Goal: Complete application form

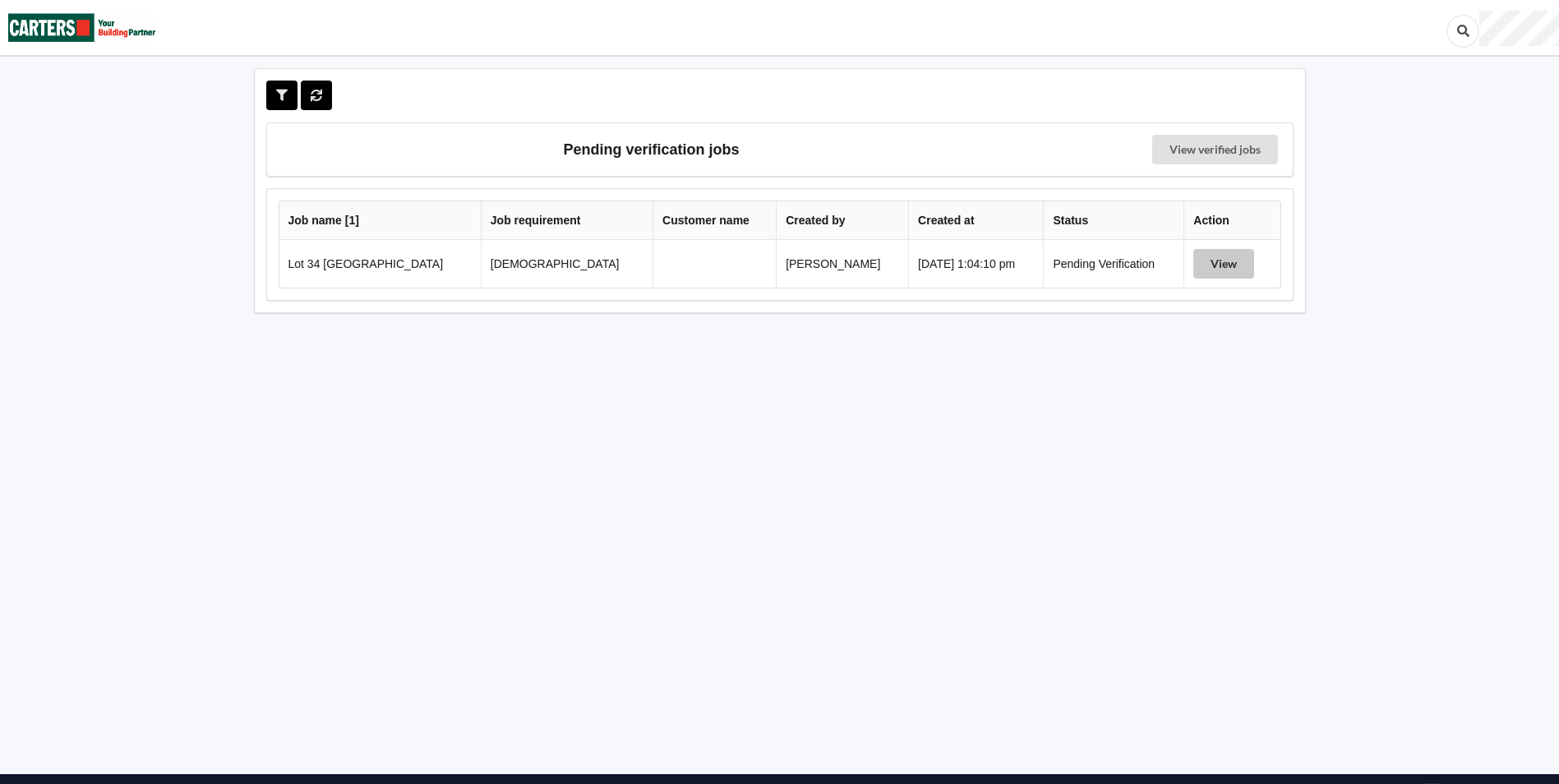
click at [1222, 265] on button "View" at bounding box center [1224, 264] width 61 height 30
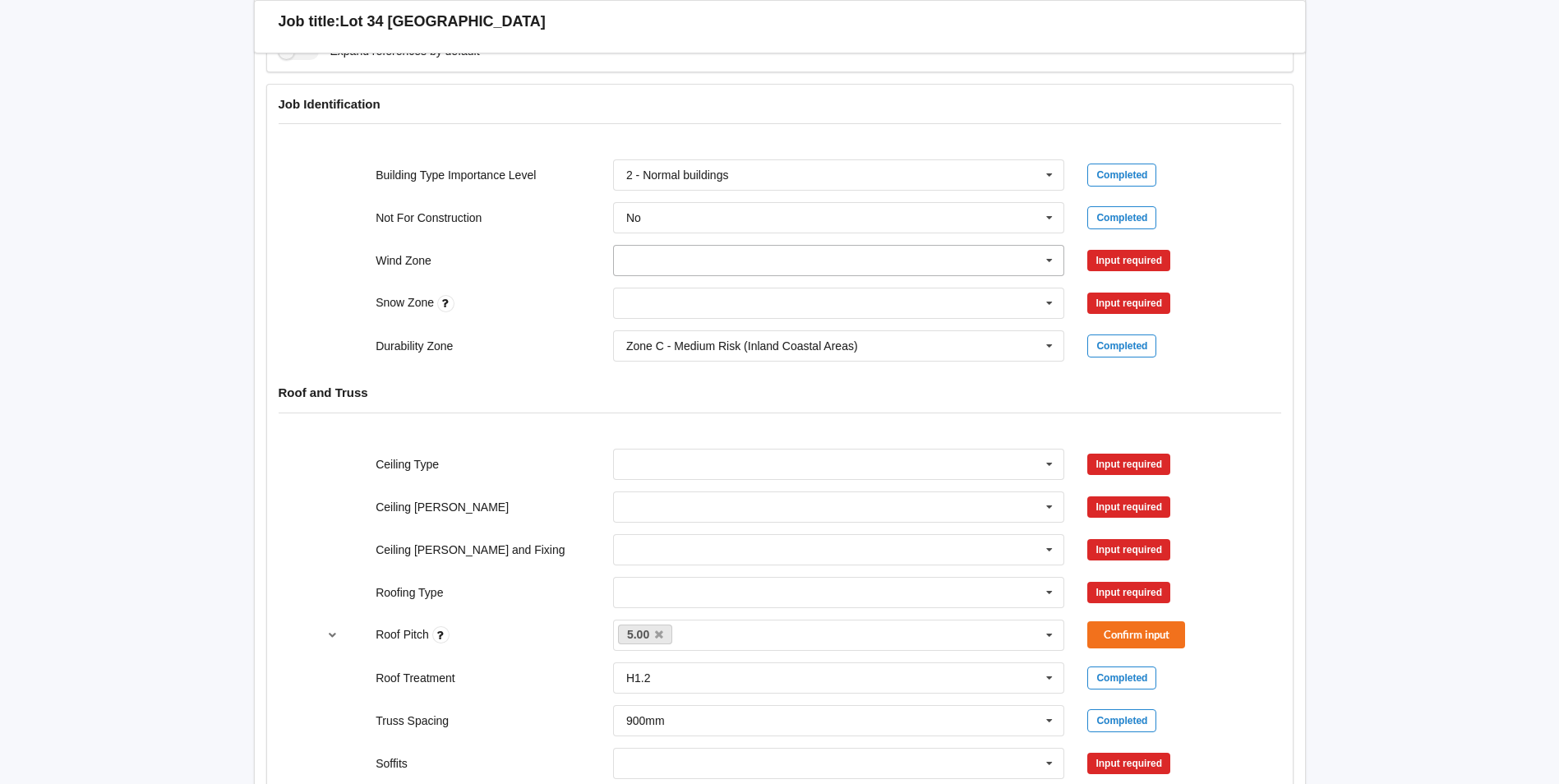
scroll to position [658, 0]
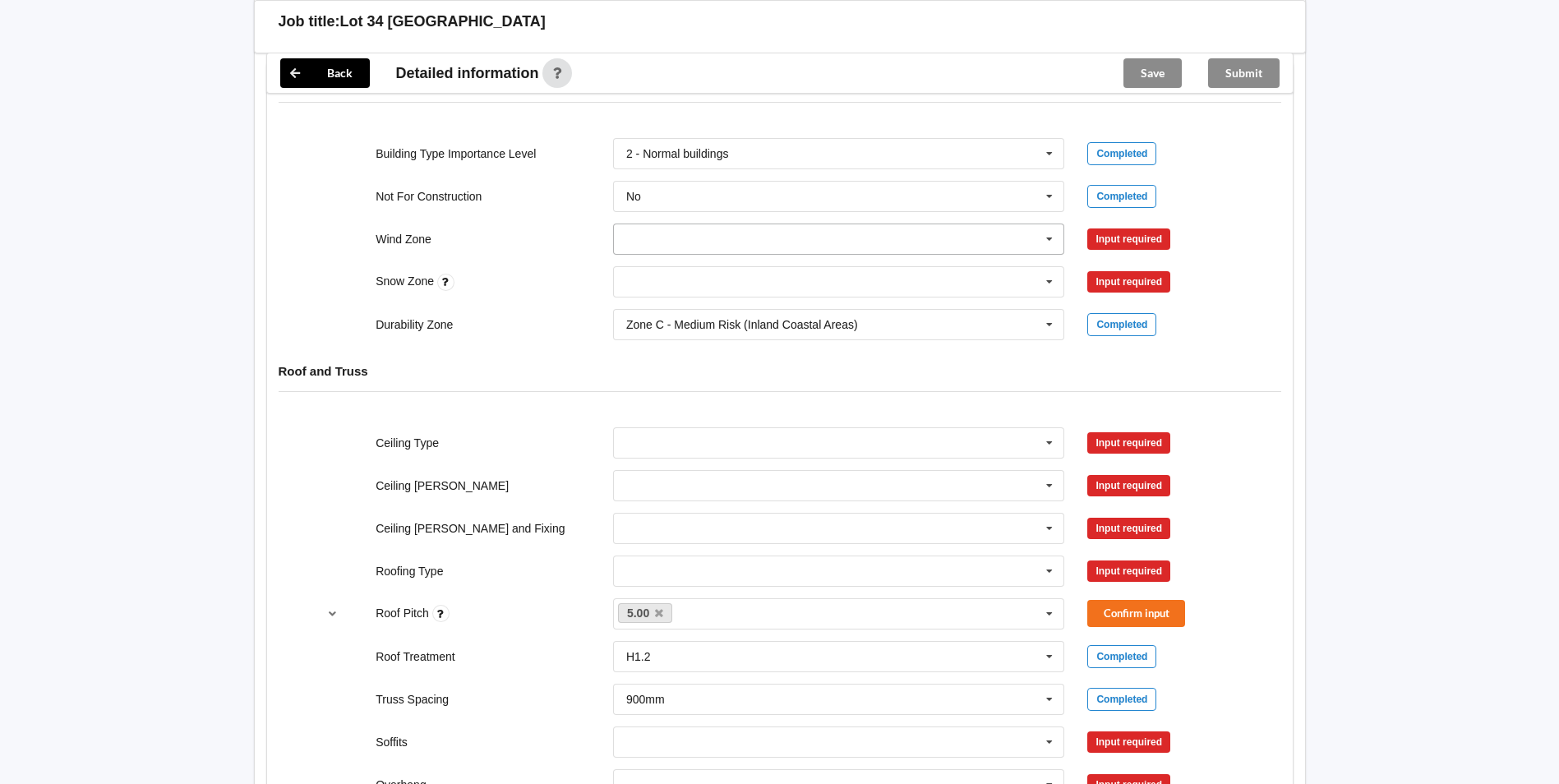
click at [721, 254] on input "text" at bounding box center [840, 239] width 451 height 30
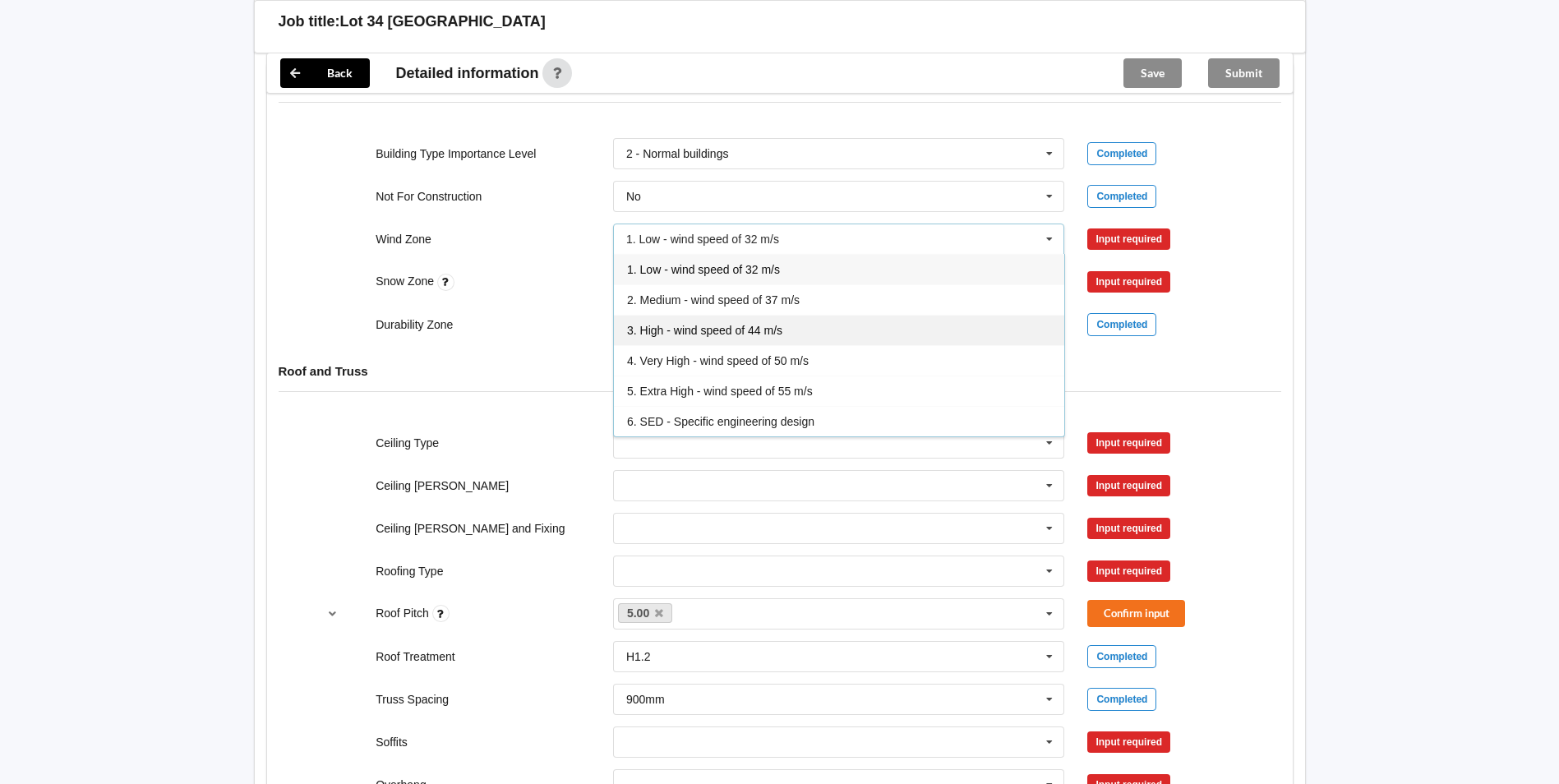
click at [695, 345] on div "3. High - wind speed of 44 m/s" at bounding box center [839, 329] width 451 height 31
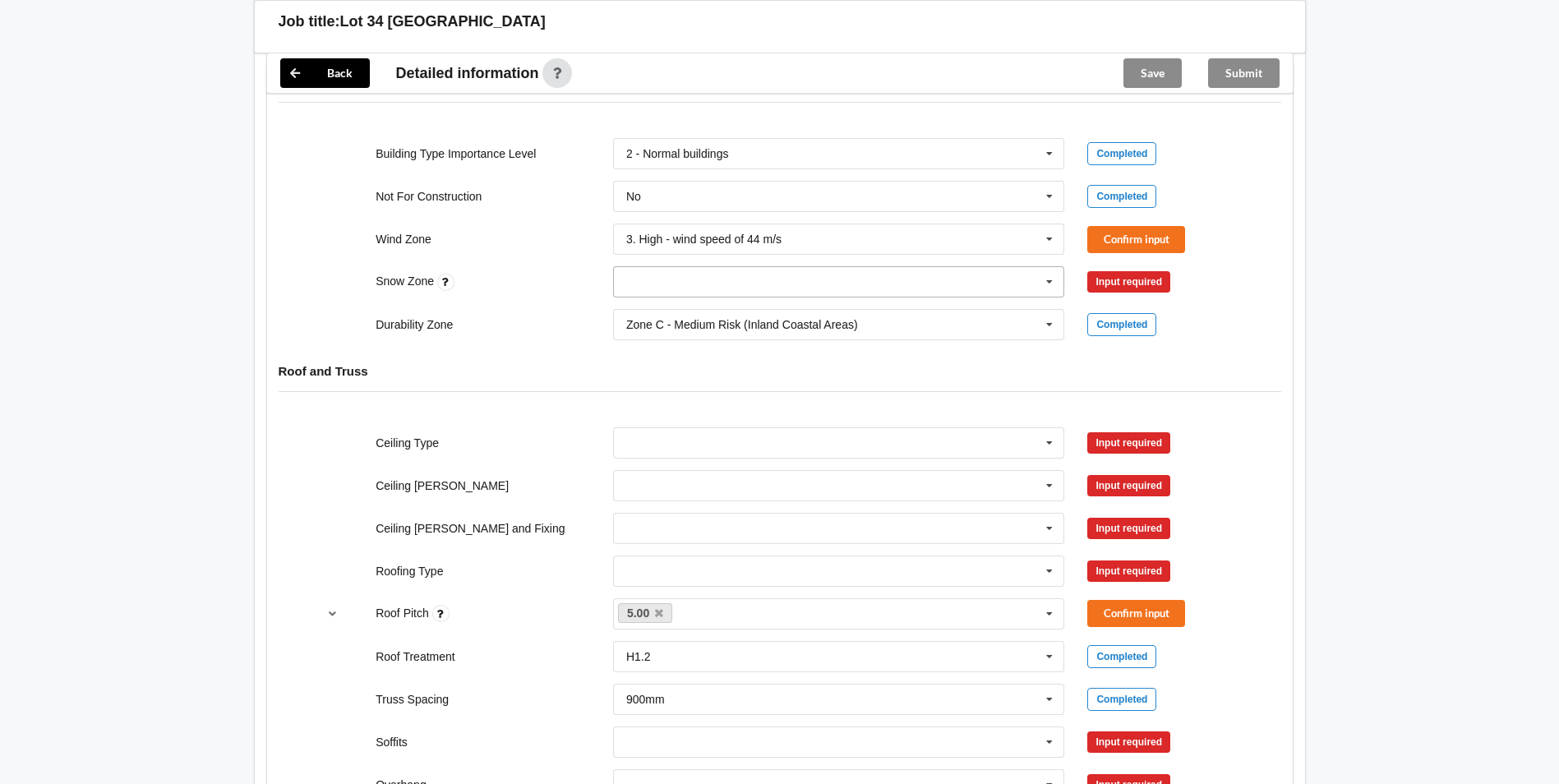
click at [679, 297] on input "text" at bounding box center [840, 282] width 451 height 30
drag, startPoint x: 699, startPoint y: 379, endPoint x: 716, endPoint y: 377, distance: 17.1
click at [699, 327] on div "N0" at bounding box center [839, 312] width 451 height 31
click at [1117, 267] on div "Wind Zone 3. High - wind speed of 44 m/s 1. Low - wind speed of 32 m/s 2. Mediu…" at bounding box center [779, 239] width 949 height 54
click at [1117, 253] on button "Confirm input" at bounding box center [1136, 239] width 98 height 27
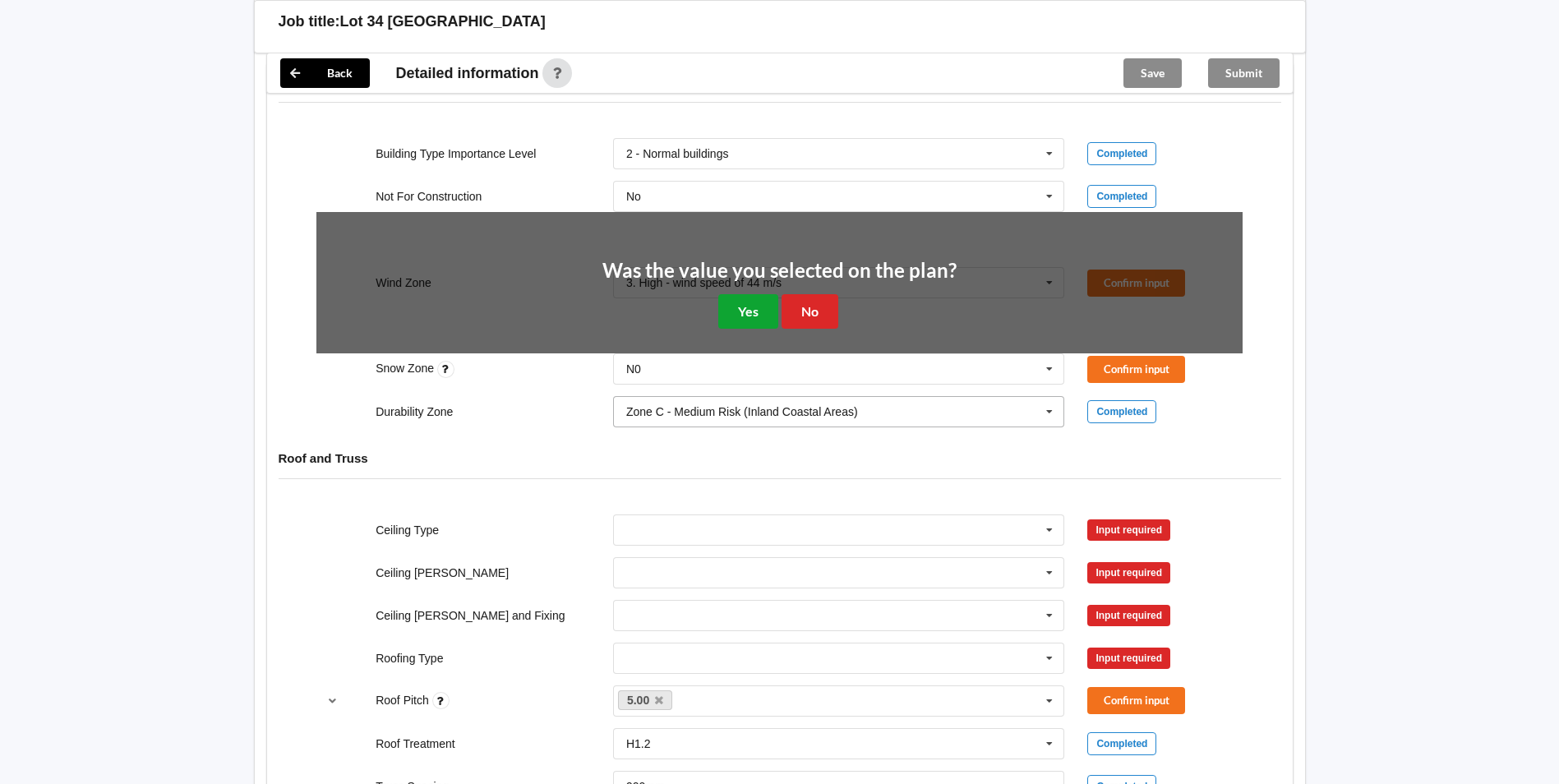
drag, startPoint x: 760, startPoint y: 382, endPoint x: 787, endPoint y: 377, distance: 27.5
click at [763, 328] on button "Yes" at bounding box center [748, 311] width 60 height 34
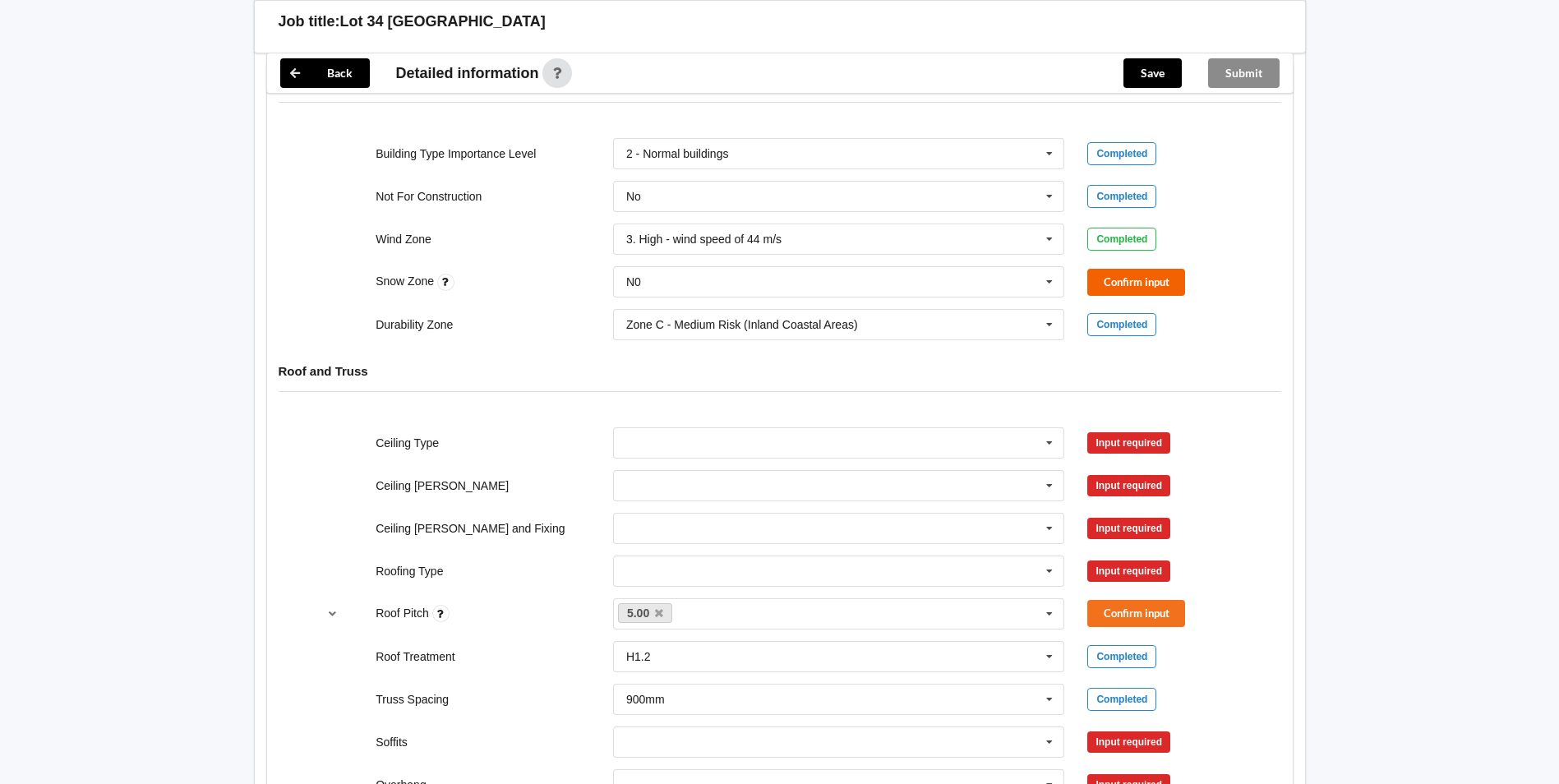
drag, startPoint x: 1084, startPoint y: 357, endPoint x: 1092, endPoint y: 355, distance: 8.2
click at [1089, 296] on div "Confirm input" at bounding box center [1165, 282] width 178 height 27
click at [1108, 296] on button "Confirm input" at bounding box center [1136, 282] width 98 height 27
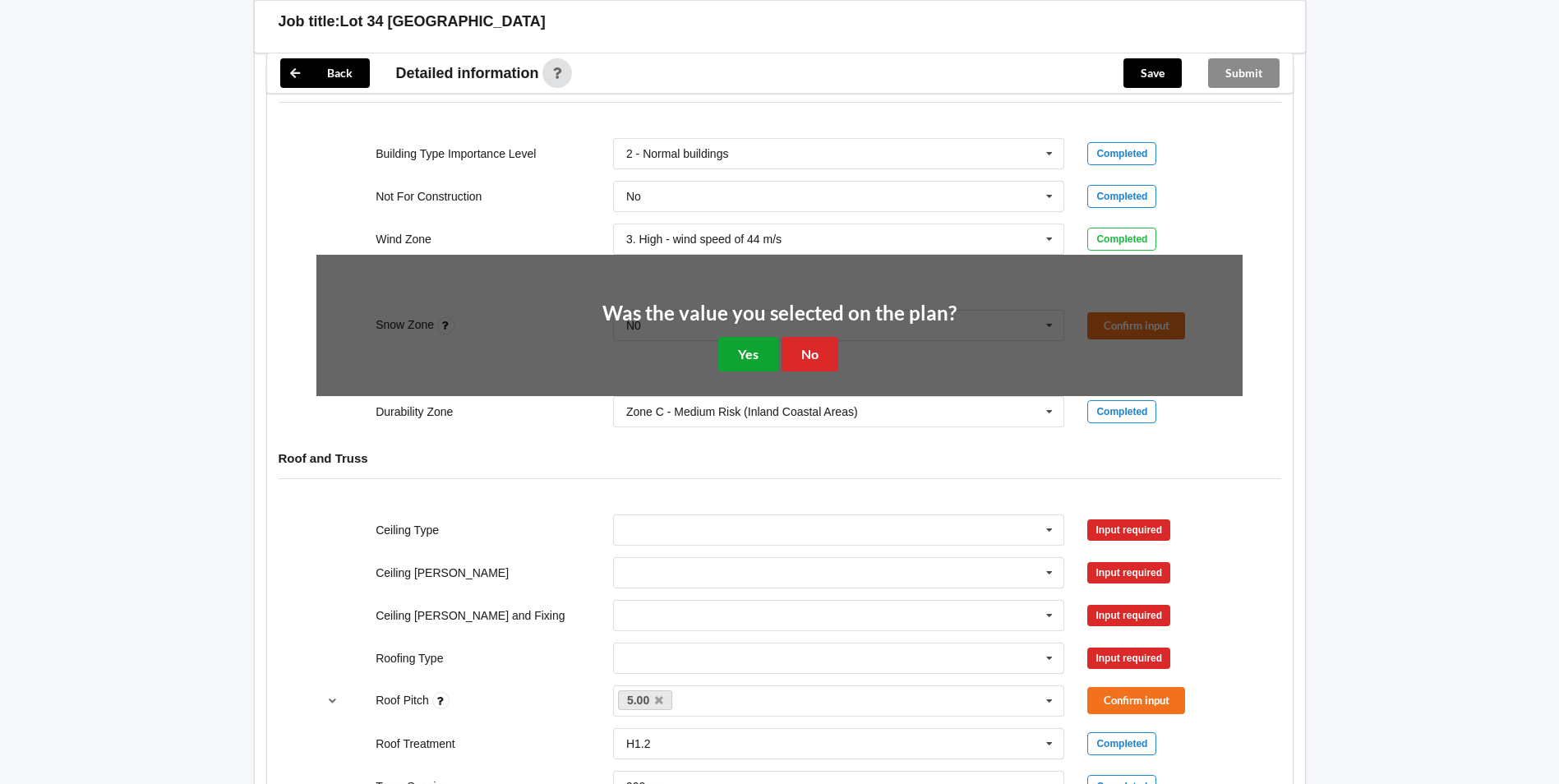
click at [753, 371] on button "Yes" at bounding box center [748, 353] width 60 height 34
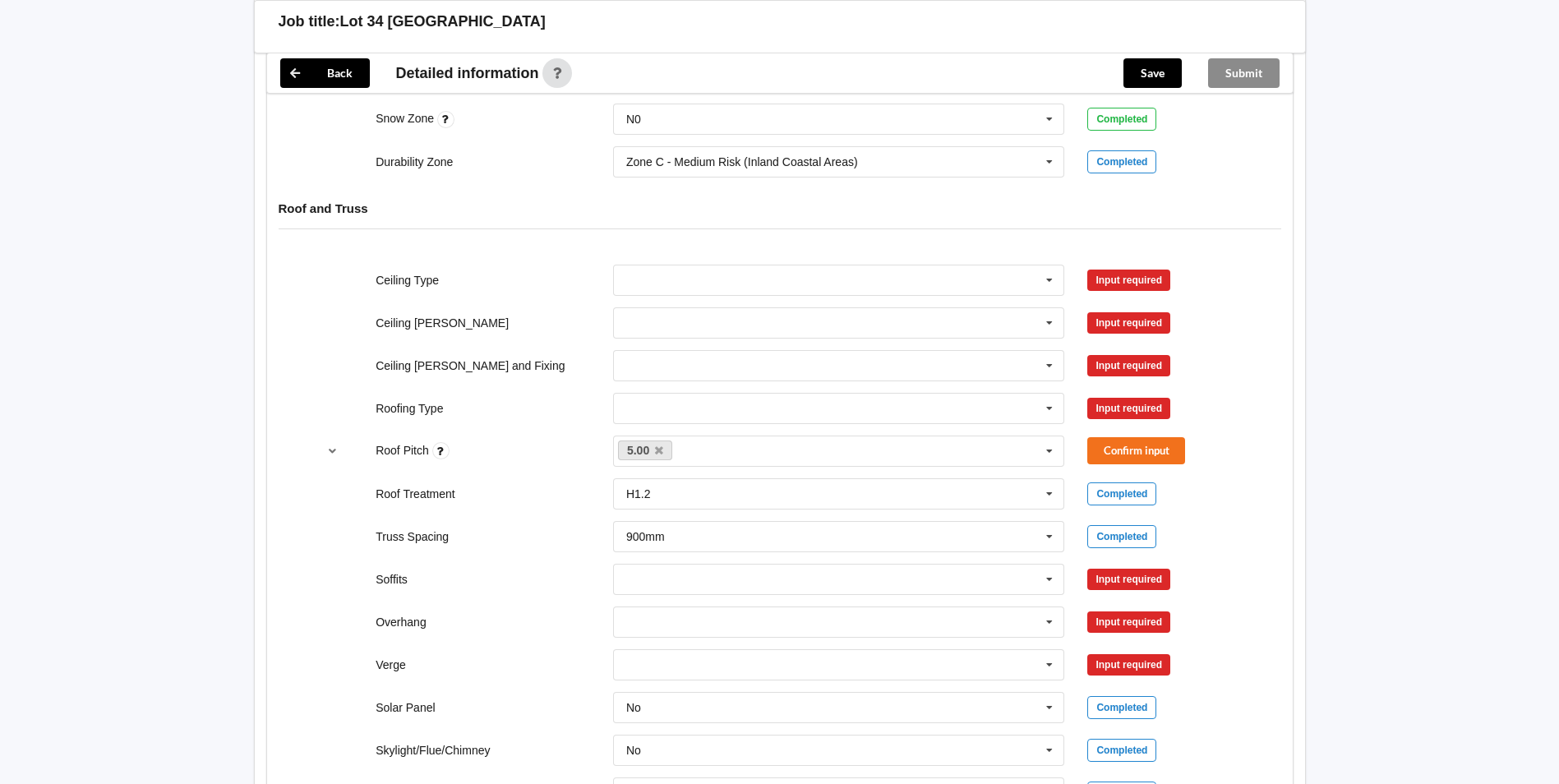
scroll to position [822, 0]
click at [661, 294] on input "text" at bounding box center [840, 279] width 451 height 30
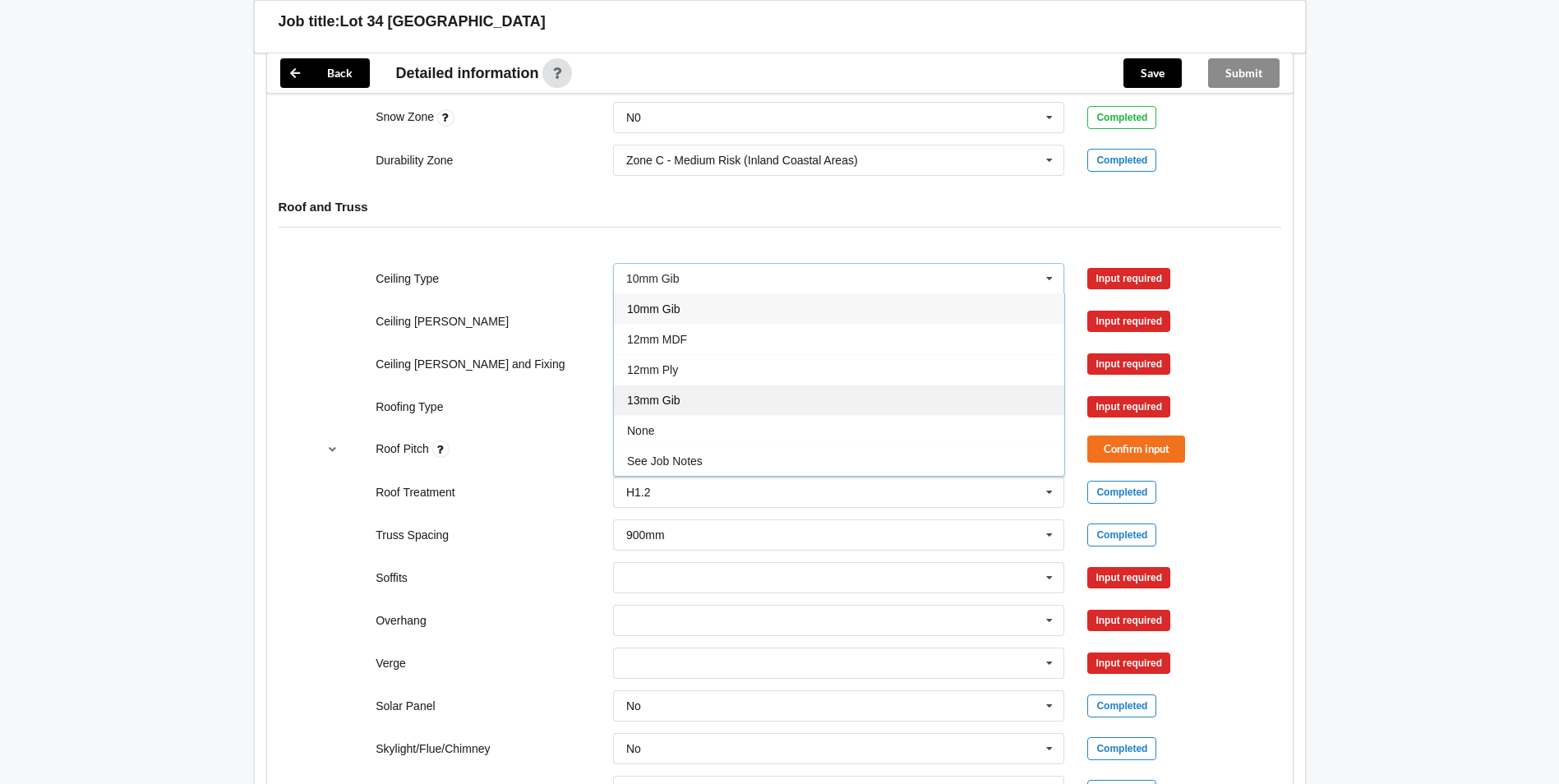
click at [682, 415] on div "13mm Gib" at bounding box center [839, 399] width 451 height 31
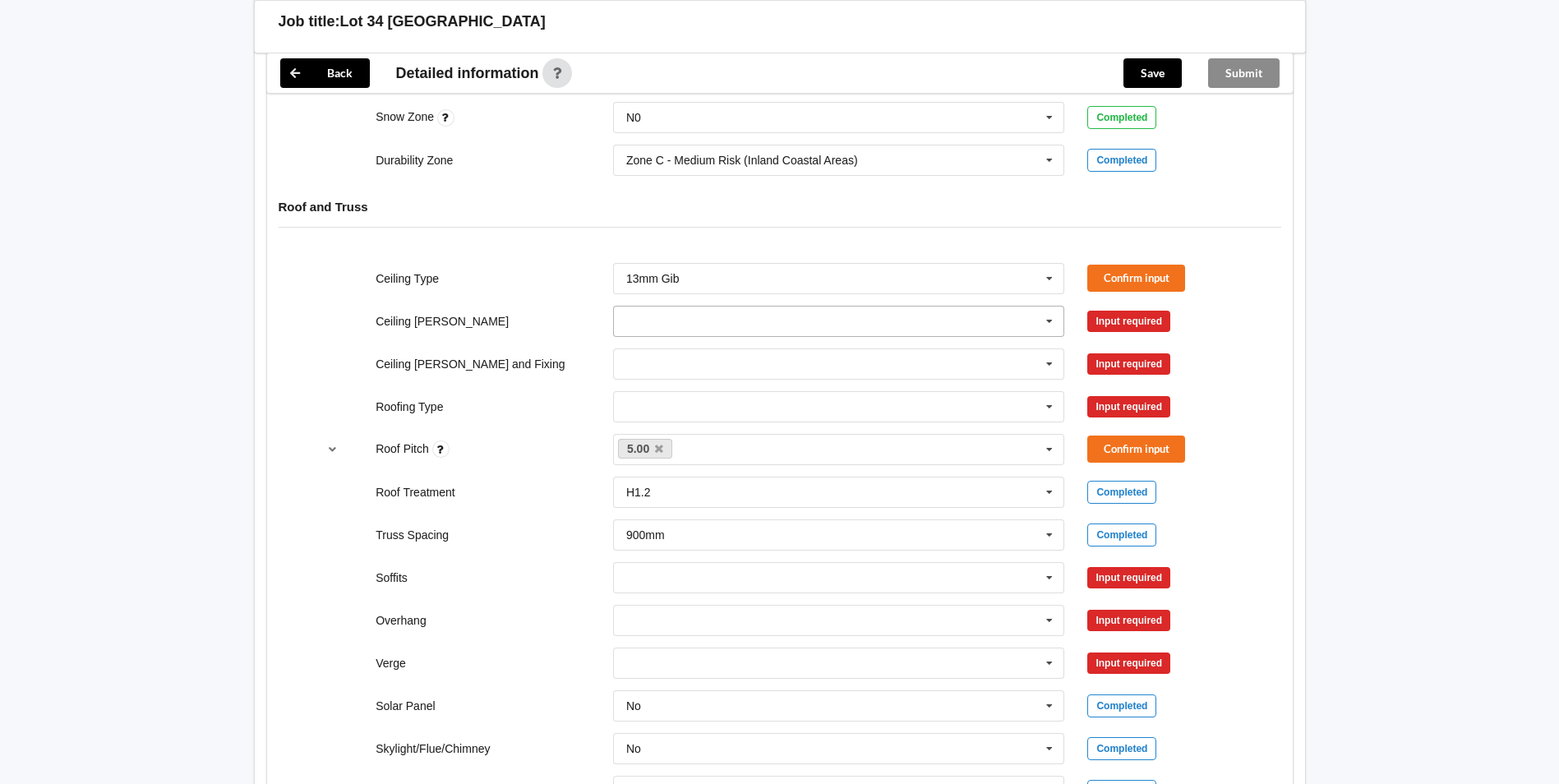
click at [662, 336] on input "text" at bounding box center [840, 321] width 451 height 30
click at [688, 427] on div "600mm" at bounding box center [839, 412] width 451 height 31
click at [668, 391] on div "Direct Fixed Metal Direct Fixed Timber Not Required See Job Notes Suspended - M…" at bounding box center [839, 364] width 475 height 54
click at [662, 379] on input "text" at bounding box center [840, 364] width 451 height 30
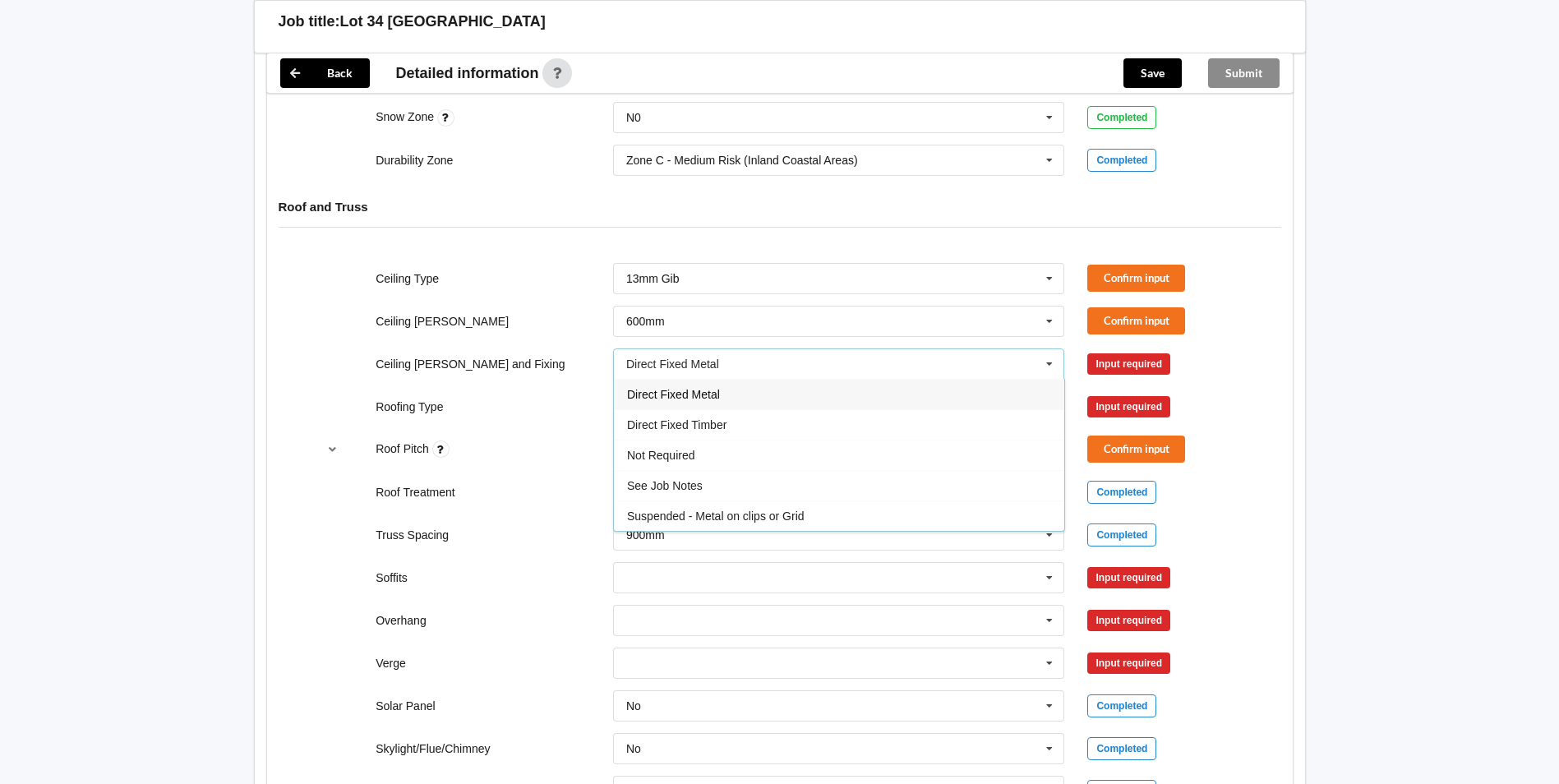
click at [706, 409] on div "Direct Fixed Metal" at bounding box center [839, 394] width 451 height 31
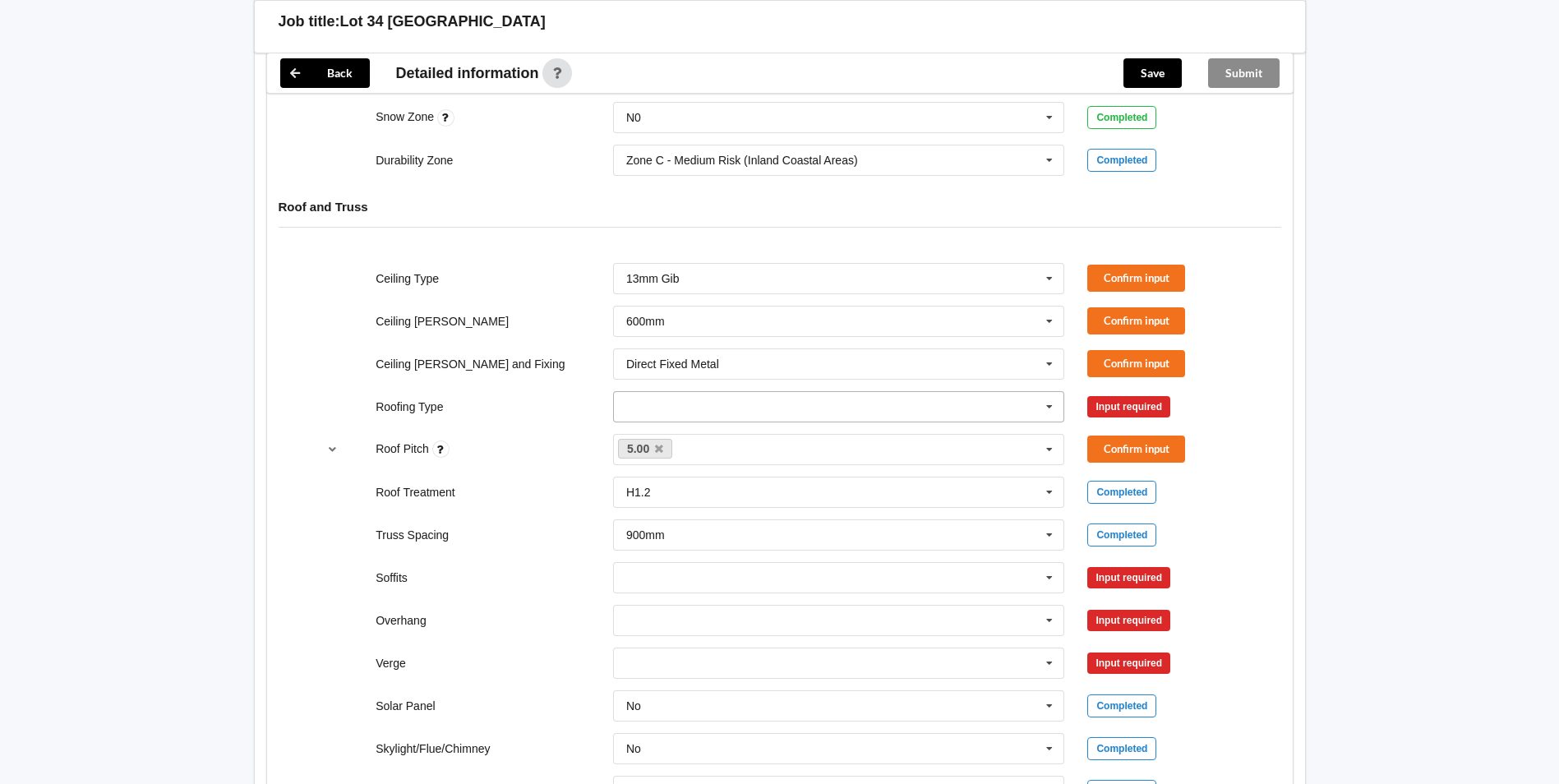
click at [669, 422] on input "text" at bounding box center [840, 407] width 451 height 30
drag, startPoint x: 664, startPoint y: 498, endPoint x: 53, endPoint y: 432, distance: 614.6
click at [664, 444] on span "1. [GEOGRAPHIC_DATA]" at bounding box center [693, 437] width 132 height 13
click at [1107, 292] on button "Confirm input" at bounding box center [1136, 278] width 98 height 27
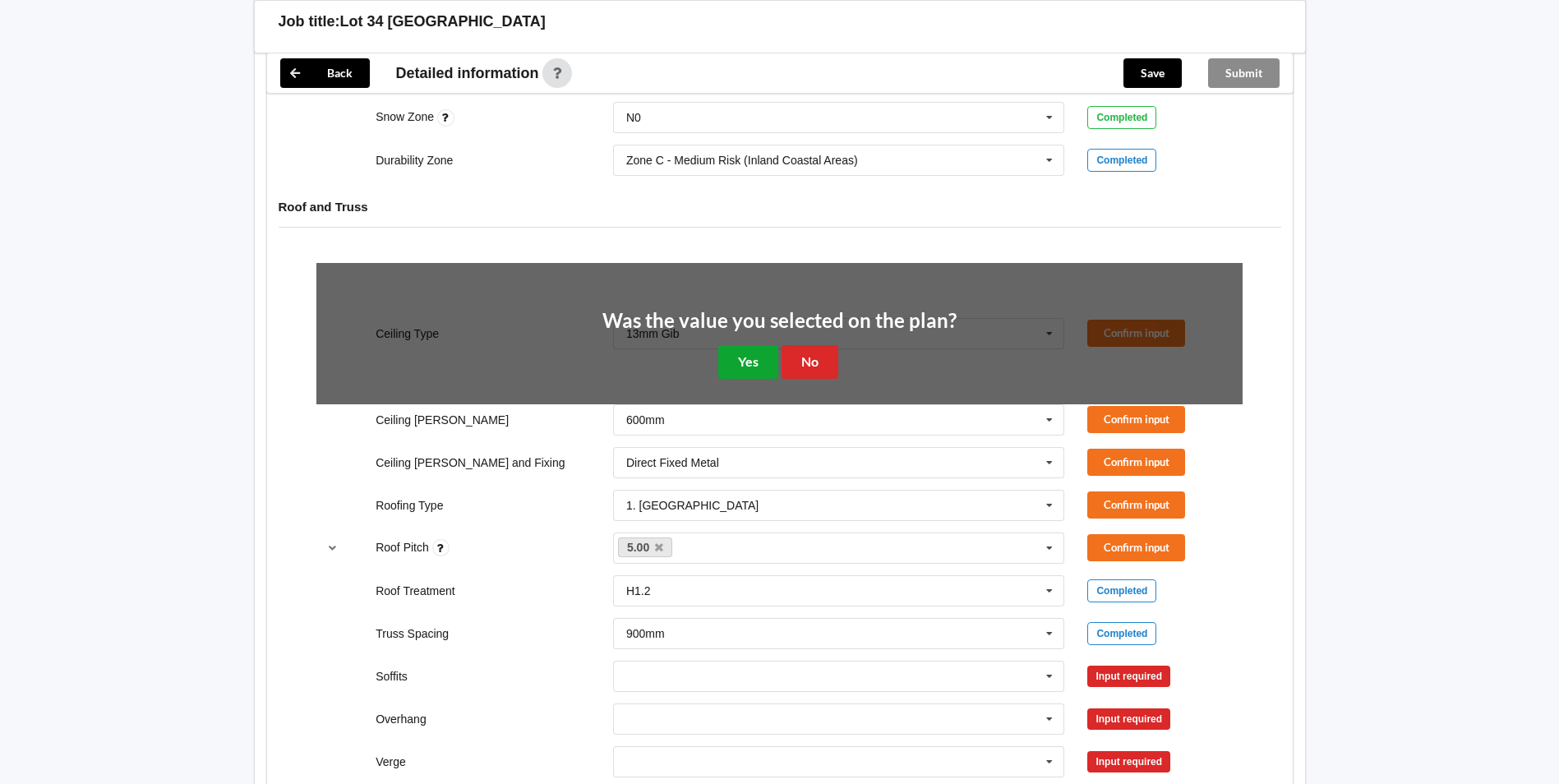
click at [766, 379] on button "Yes" at bounding box center [748, 361] width 60 height 34
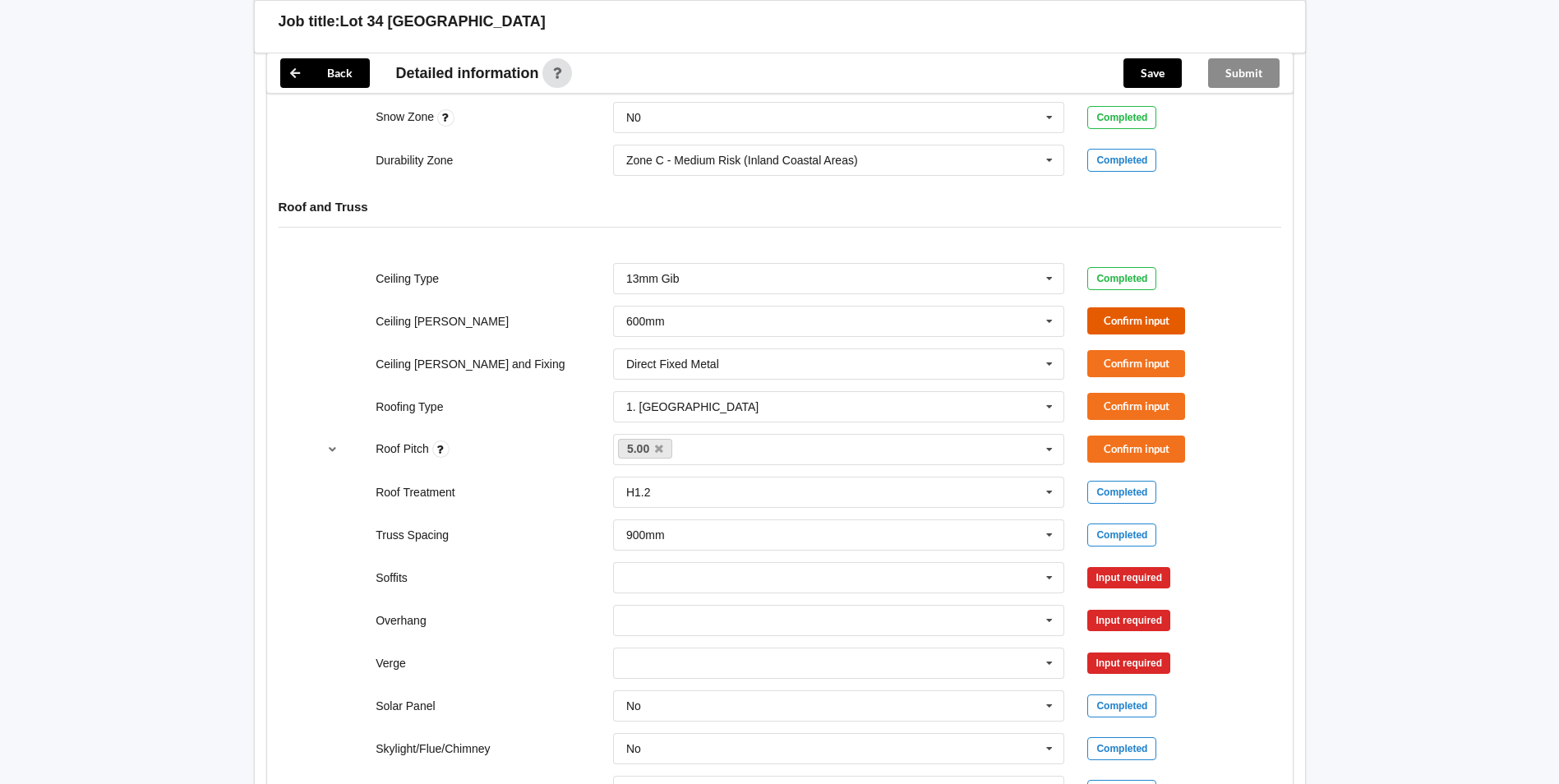
click at [1104, 334] on button "Confirm input" at bounding box center [1136, 320] width 98 height 27
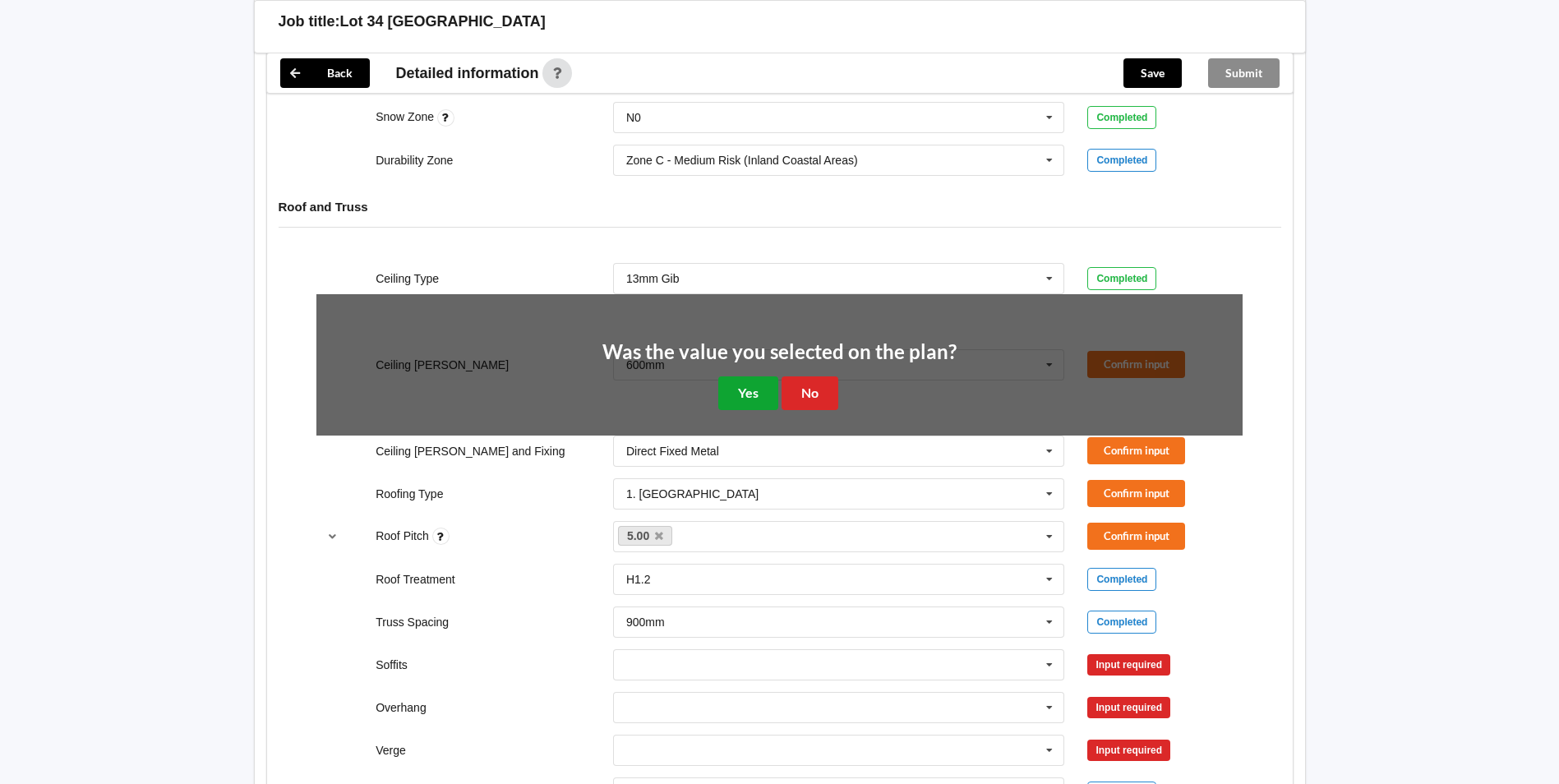
click at [737, 410] on button "Yes" at bounding box center [748, 393] width 60 height 34
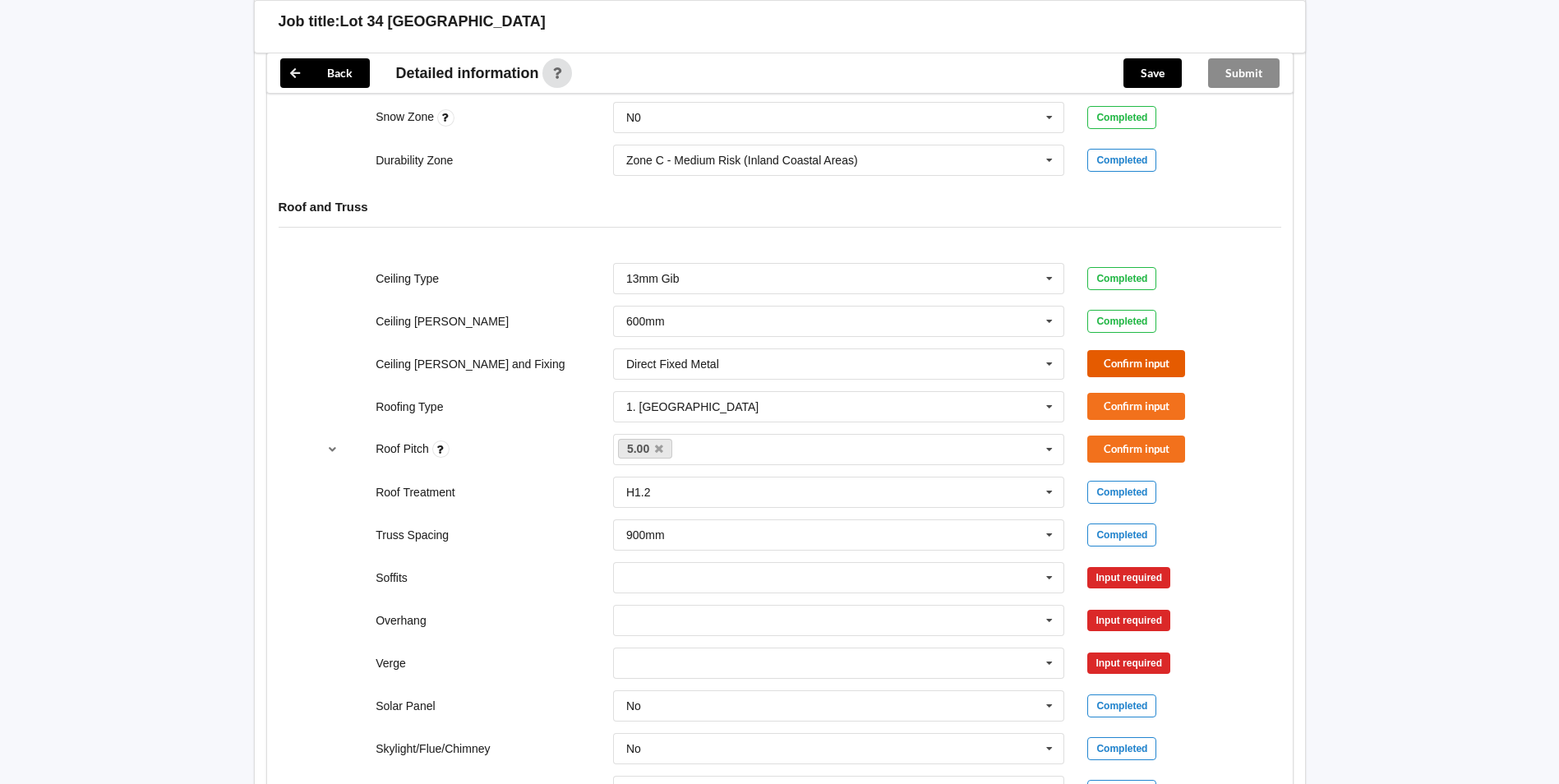
click at [1136, 377] on button "Confirm input" at bounding box center [1136, 363] width 98 height 27
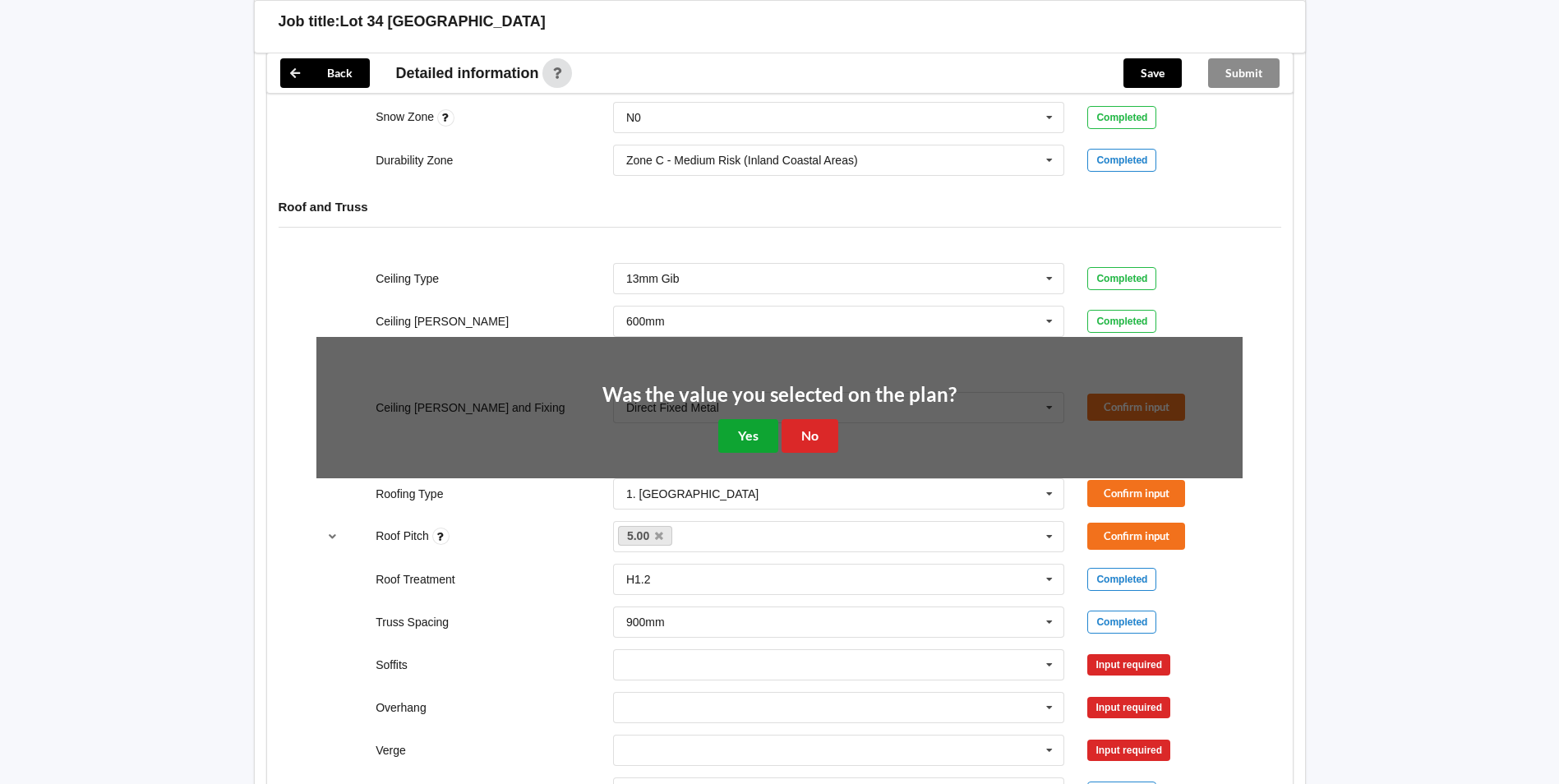
click at [753, 453] on button "Yes" at bounding box center [748, 436] width 60 height 34
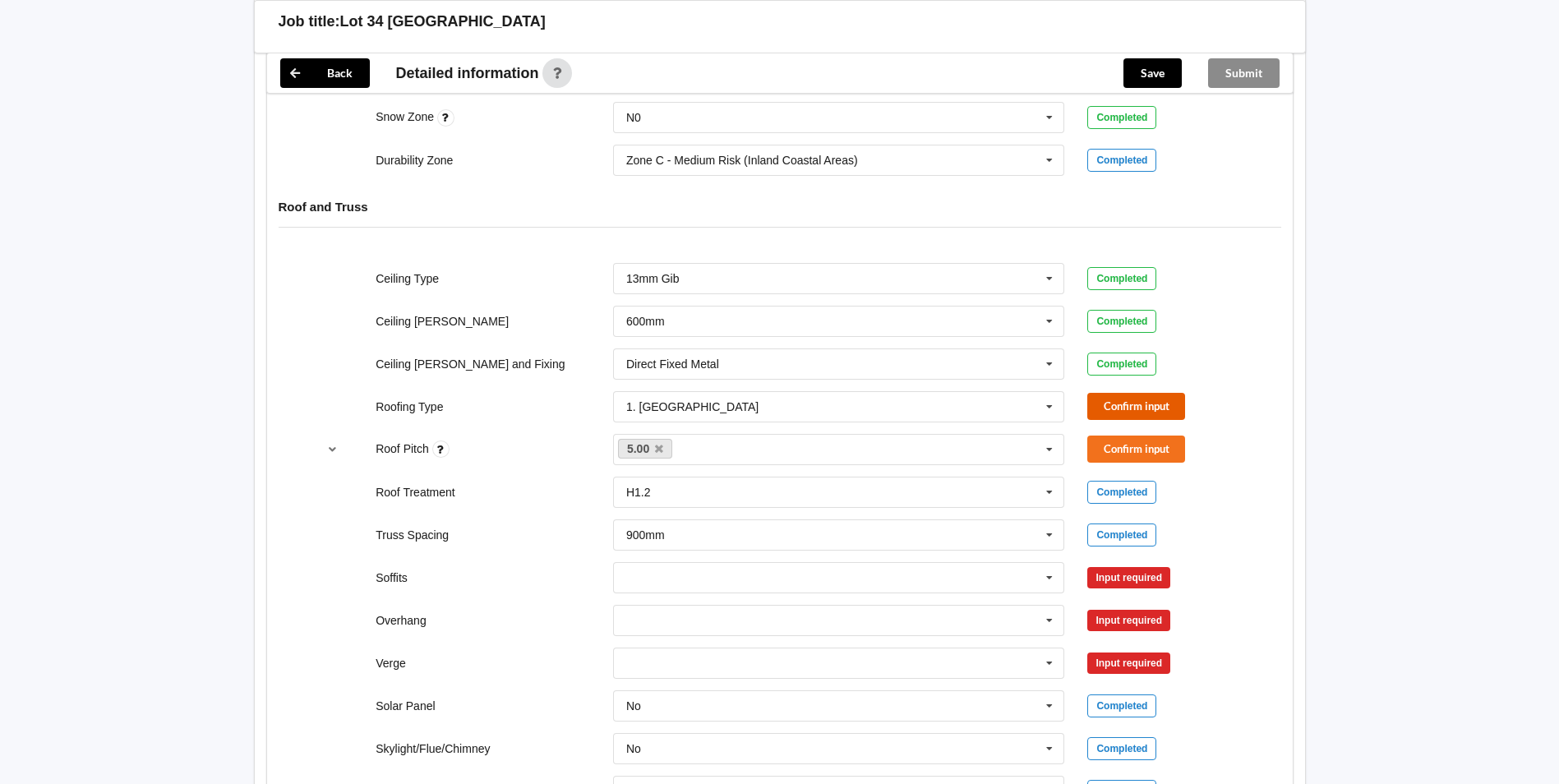
click at [1113, 420] on button "Confirm input" at bounding box center [1136, 406] width 98 height 27
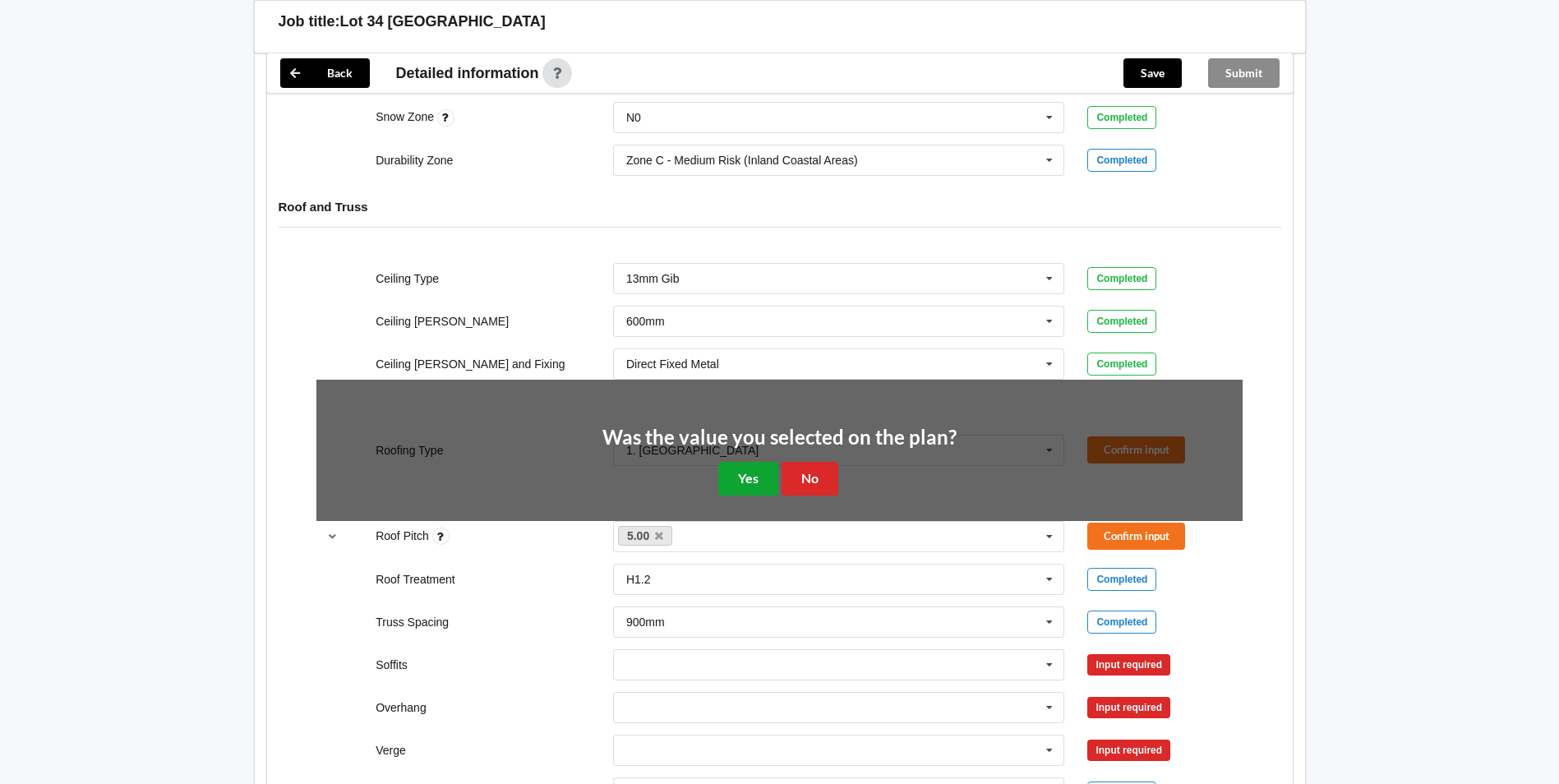
drag, startPoint x: 727, startPoint y: 546, endPoint x: 736, endPoint y: 545, distance: 9.1
click at [728, 496] on button "Yes" at bounding box center [748, 479] width 60 height 34
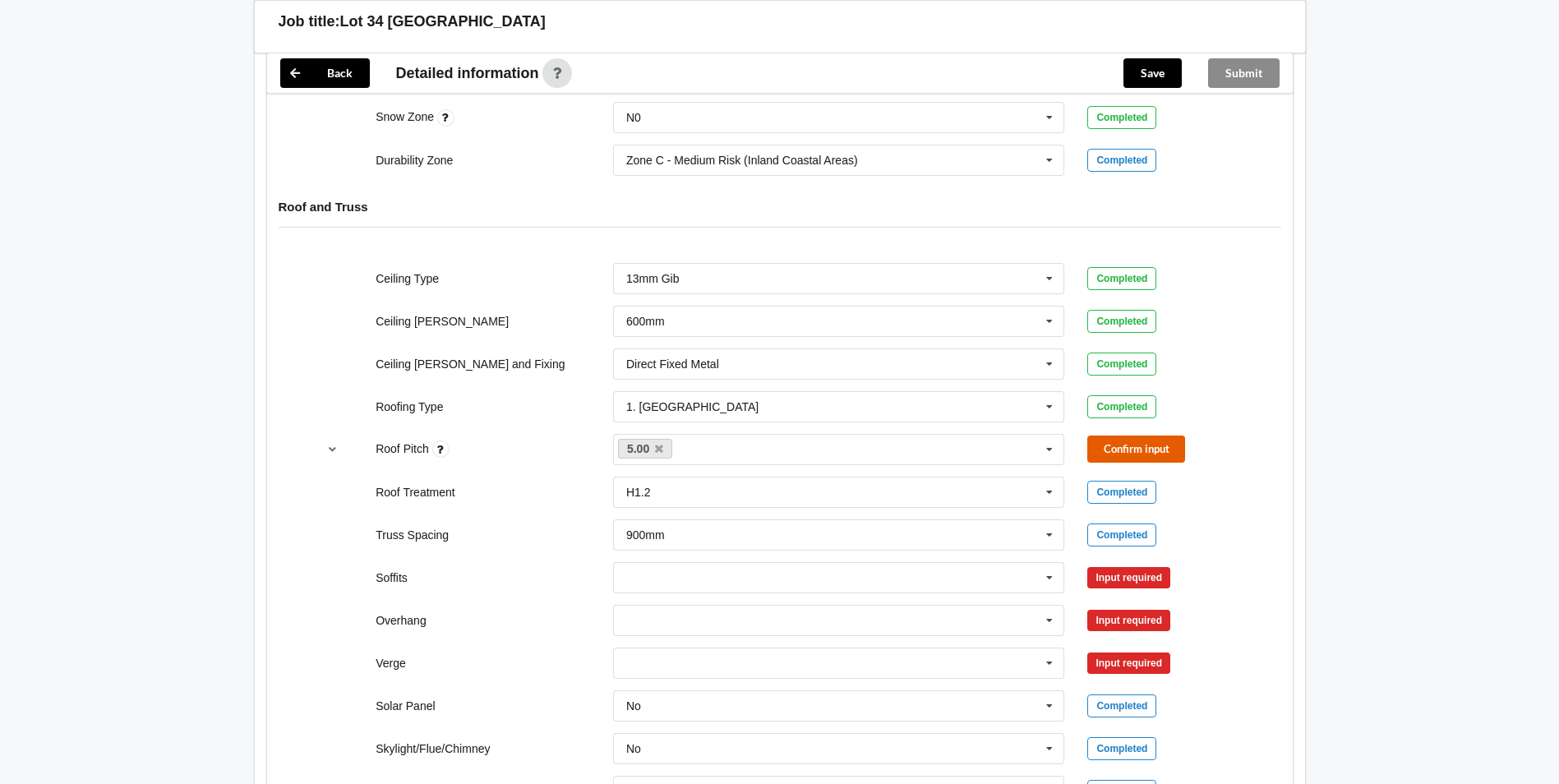
click at [1102, 463] on button "Confirm input" at bounding box center [1136, 449] width 98 height 27
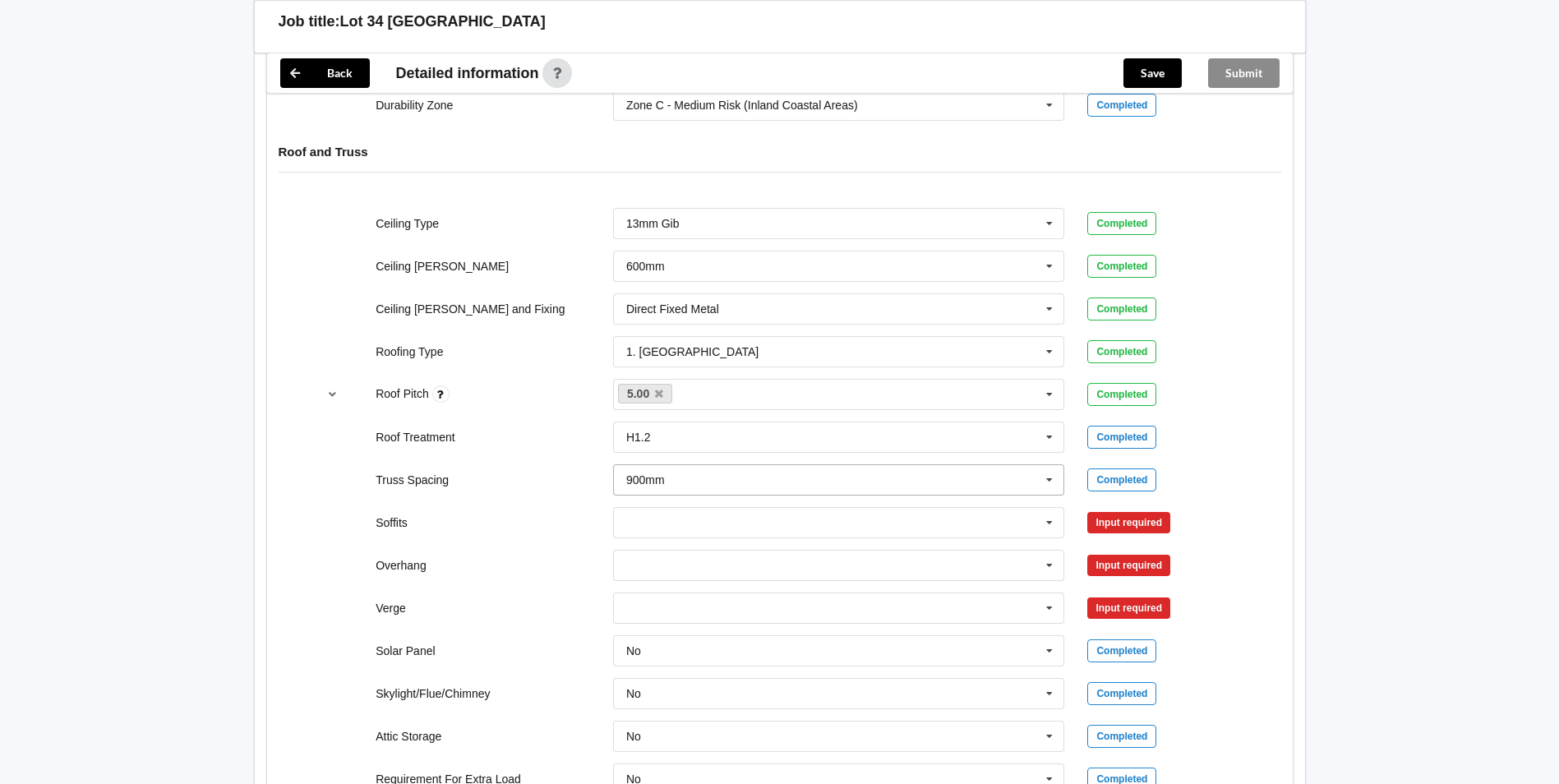
scroll to position [904, 0]
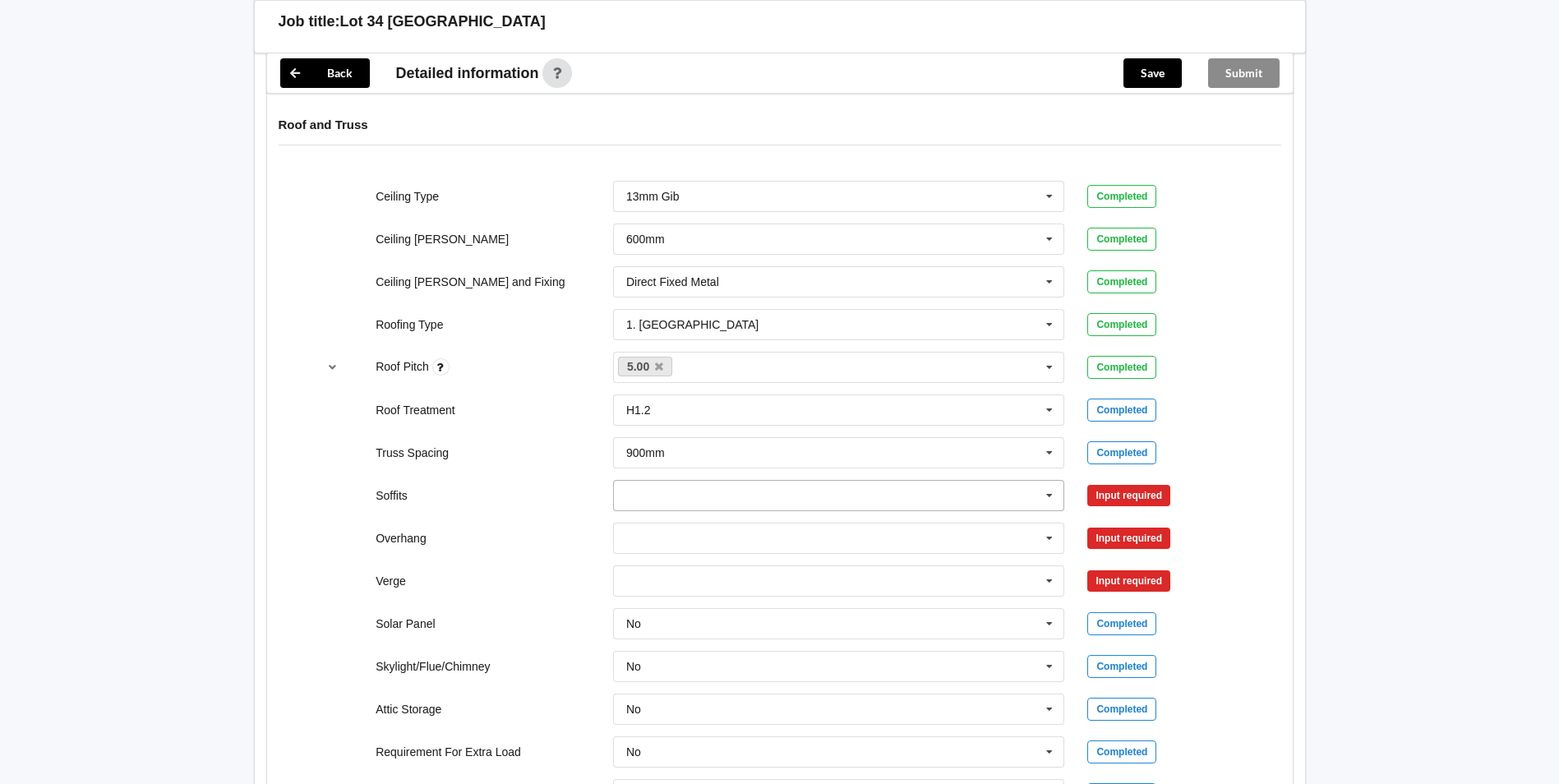
click at [657, 510] on input "text" at bounding box center [840, 496] width 451 height 30
click at [668, 541] on div "Boxed" at bounding box center [839, 525] width 451 height 31
click at [1131, 508] on button "Confirm input" at bounding box center [1136, 495] width 98 height 27
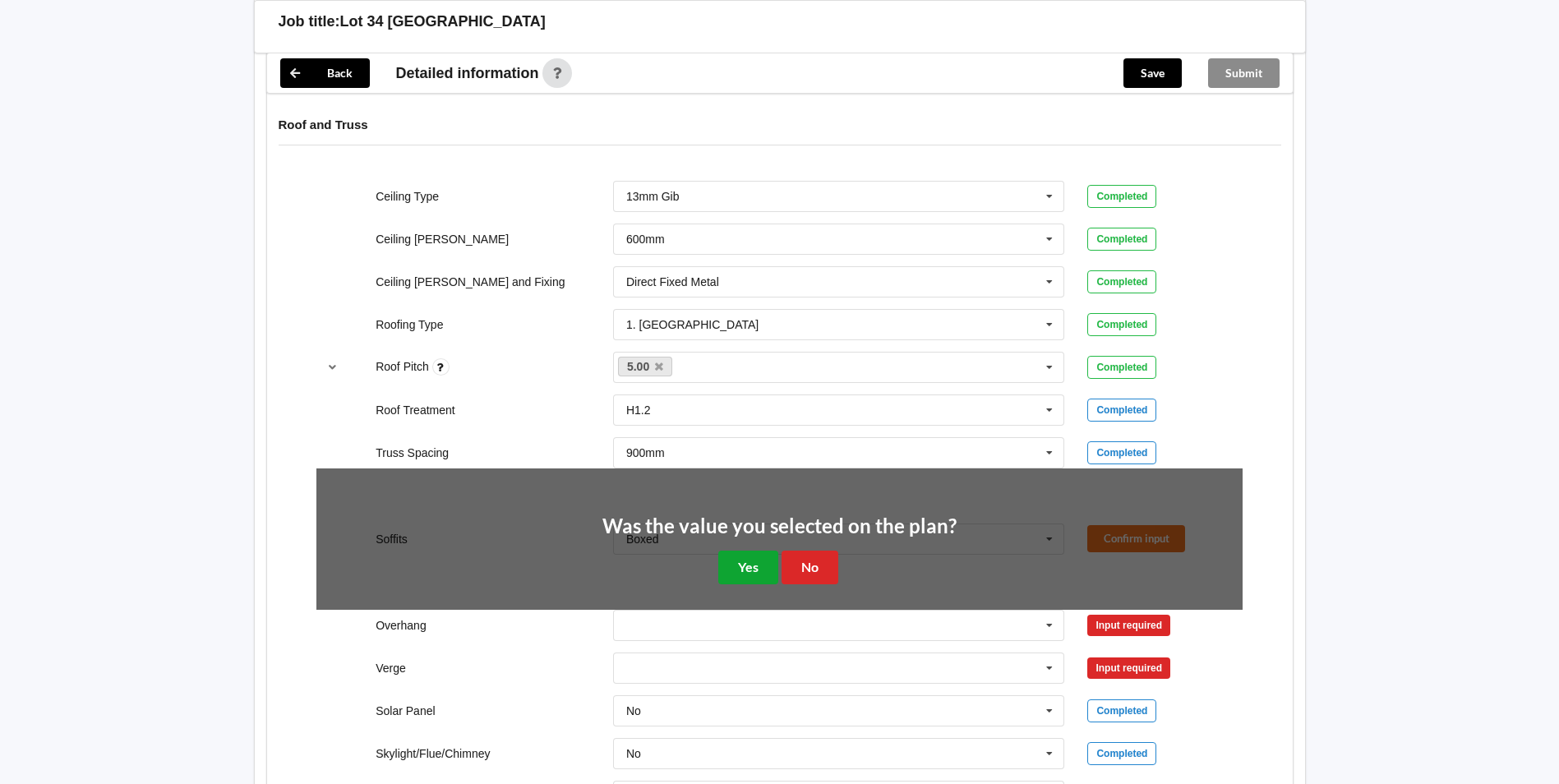
drag, startPoint x: 733, startPoint y: 643, endPoint x: 730, endPoint y: 634, distance: 9.5
click at [733, 584] on button "Yes" at bounding box center [748, 567] width 60 height 34
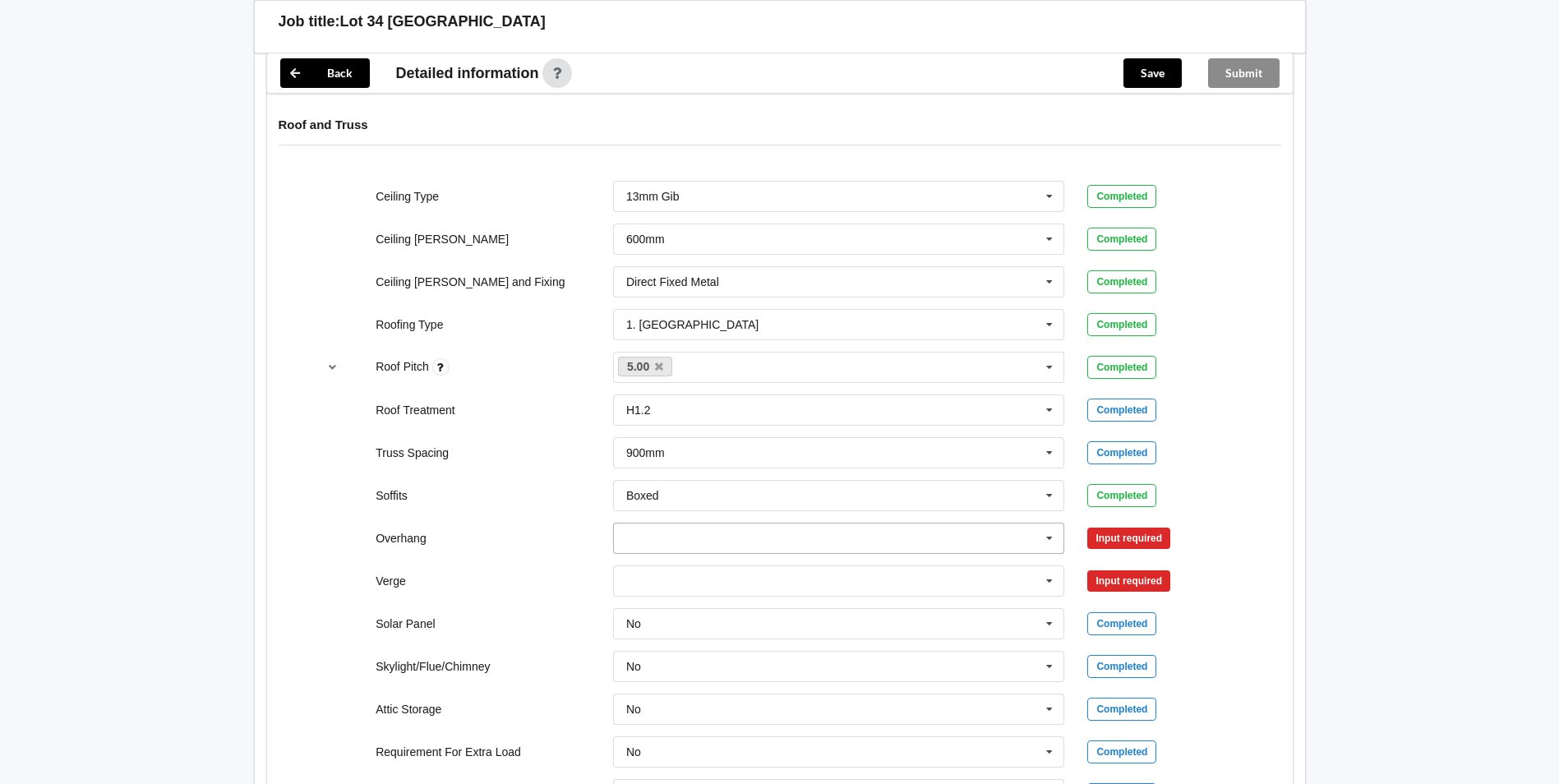
click at [723, 553] on input "text" at bounding box center [840, 538] width 451 height 30
drag, startPoint x: 713, startPoint y: 540, endPoint x: 706, endPoint y: 560, distance: 21.2
click at [714, 484] on span "Multiple Values – See As Per Plan" at bounding box center [714, 477] width 173 height 13
click at [673, 596] on input "text" at bounding box center [840, 581] width 451 height 30
drag, startPoint x: 725, startPoint y: 583, endPoint x: 984, endPoint y: 578, distance: 259.0
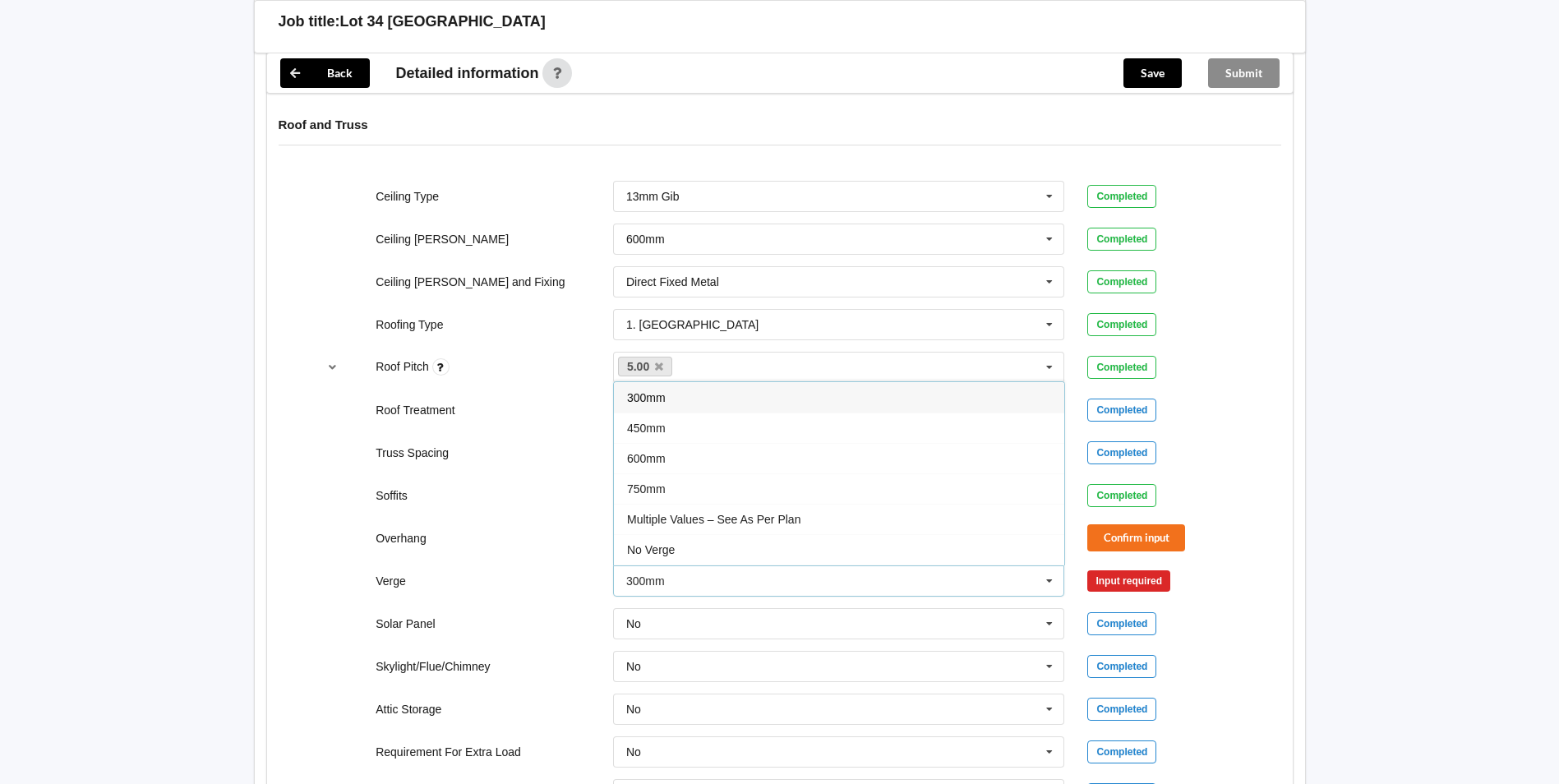
click at [732, 526] on span "Multiple Values – See As Per Plan" at bounding box center [714, 519] width 173 height 13
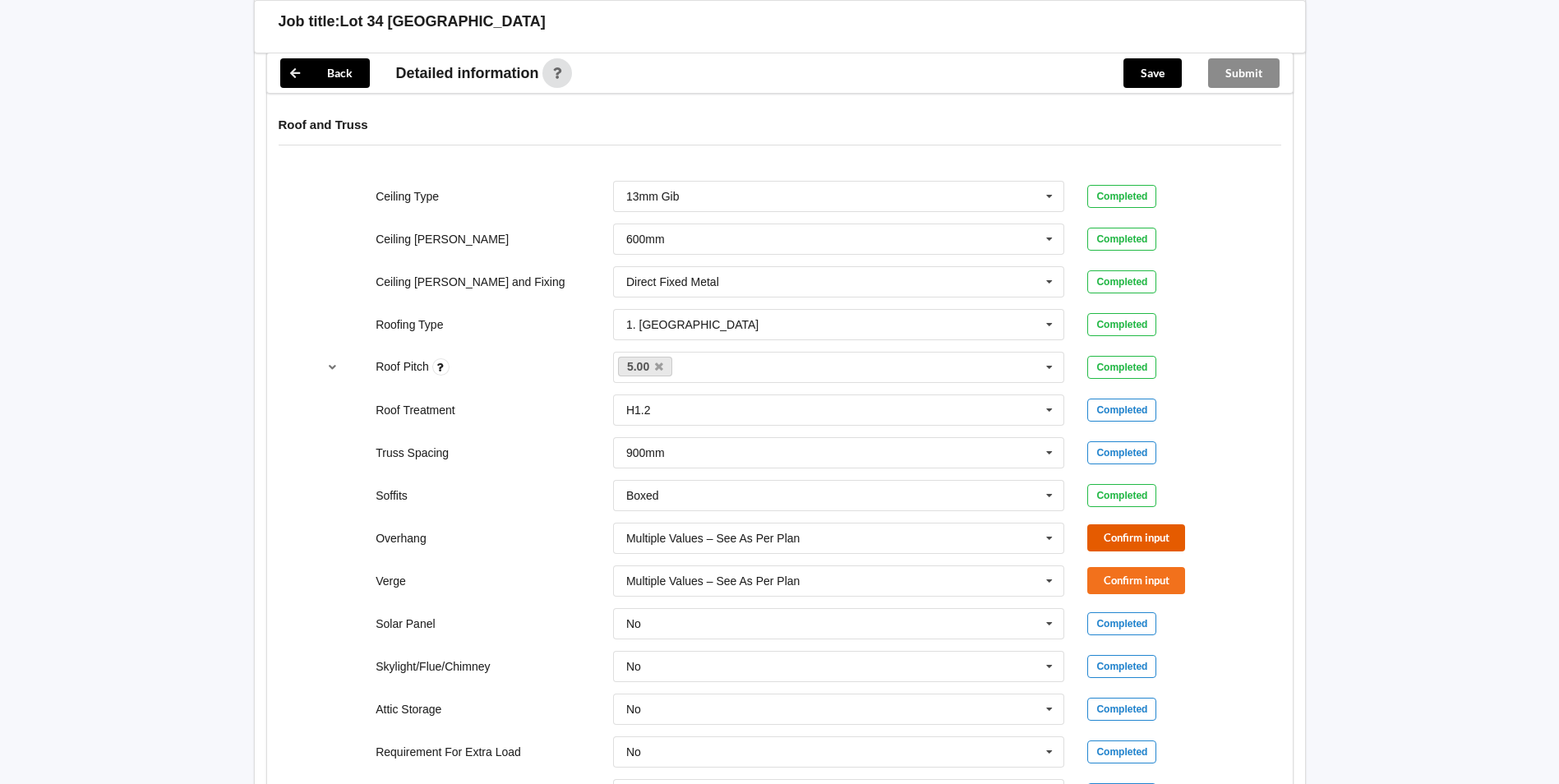
click at [1097, 551] on button "Confirm input" at bounding box center [1136, 537] width 98 height 27
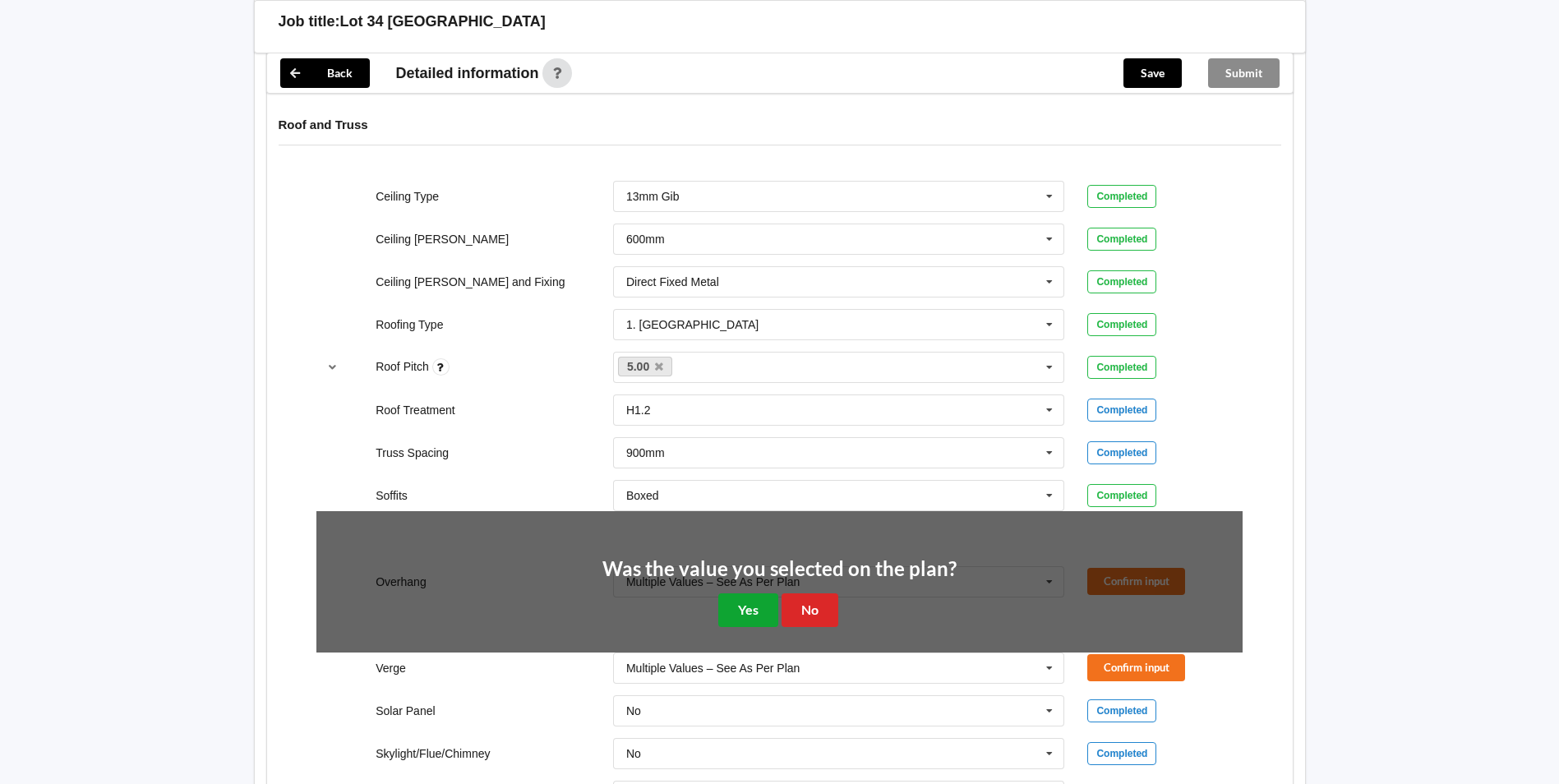
click at [725, 627] on button "Yes" at bounding box center [748, 610] width 60 height 34
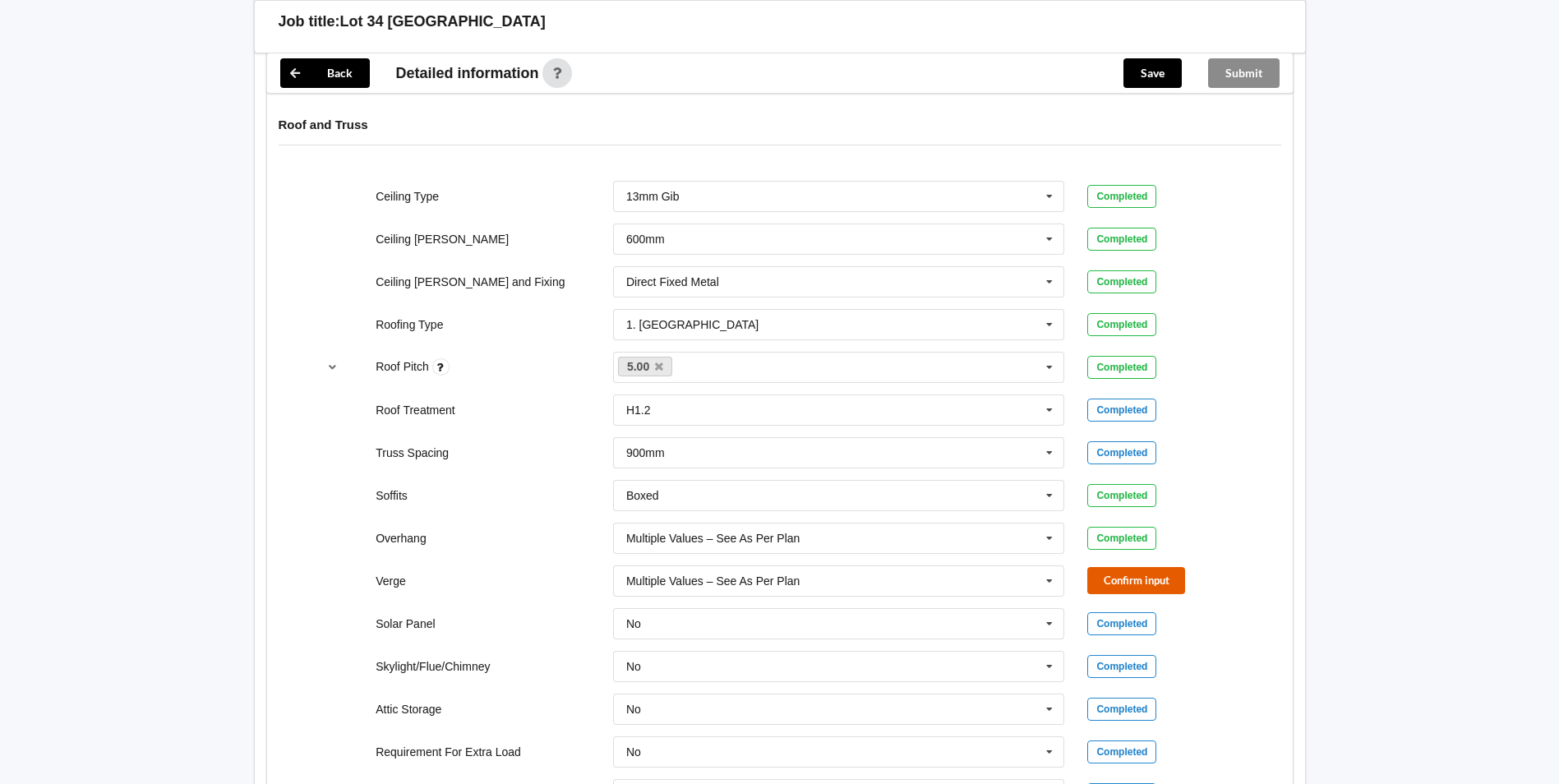
click at [1097, 594] on button "Confirm input" at bounding box center [1136, 580] width 98 height 27
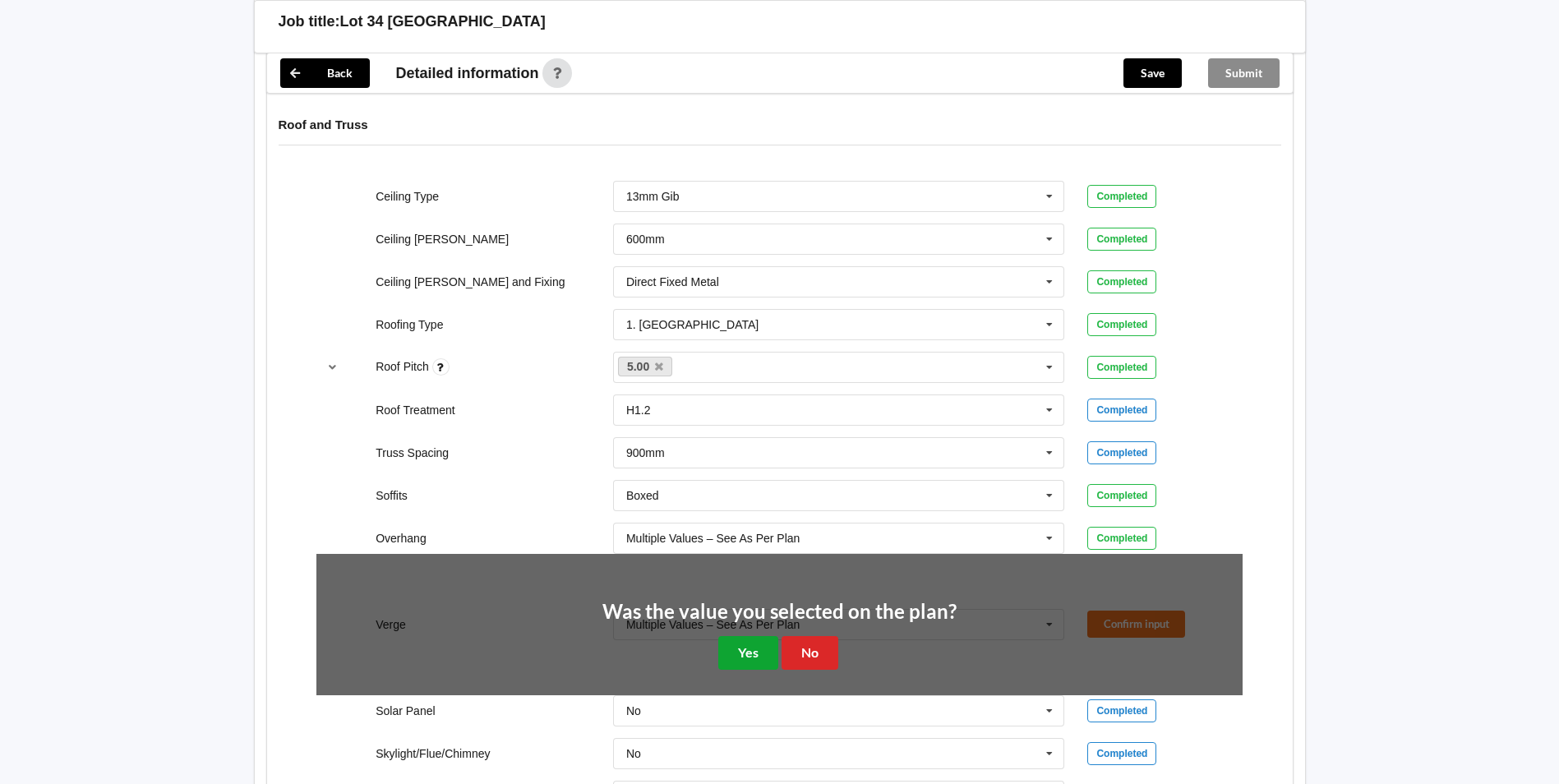
click at [730, 670] on button "Yes" at bounding box center [748, 653] width 60 height 34
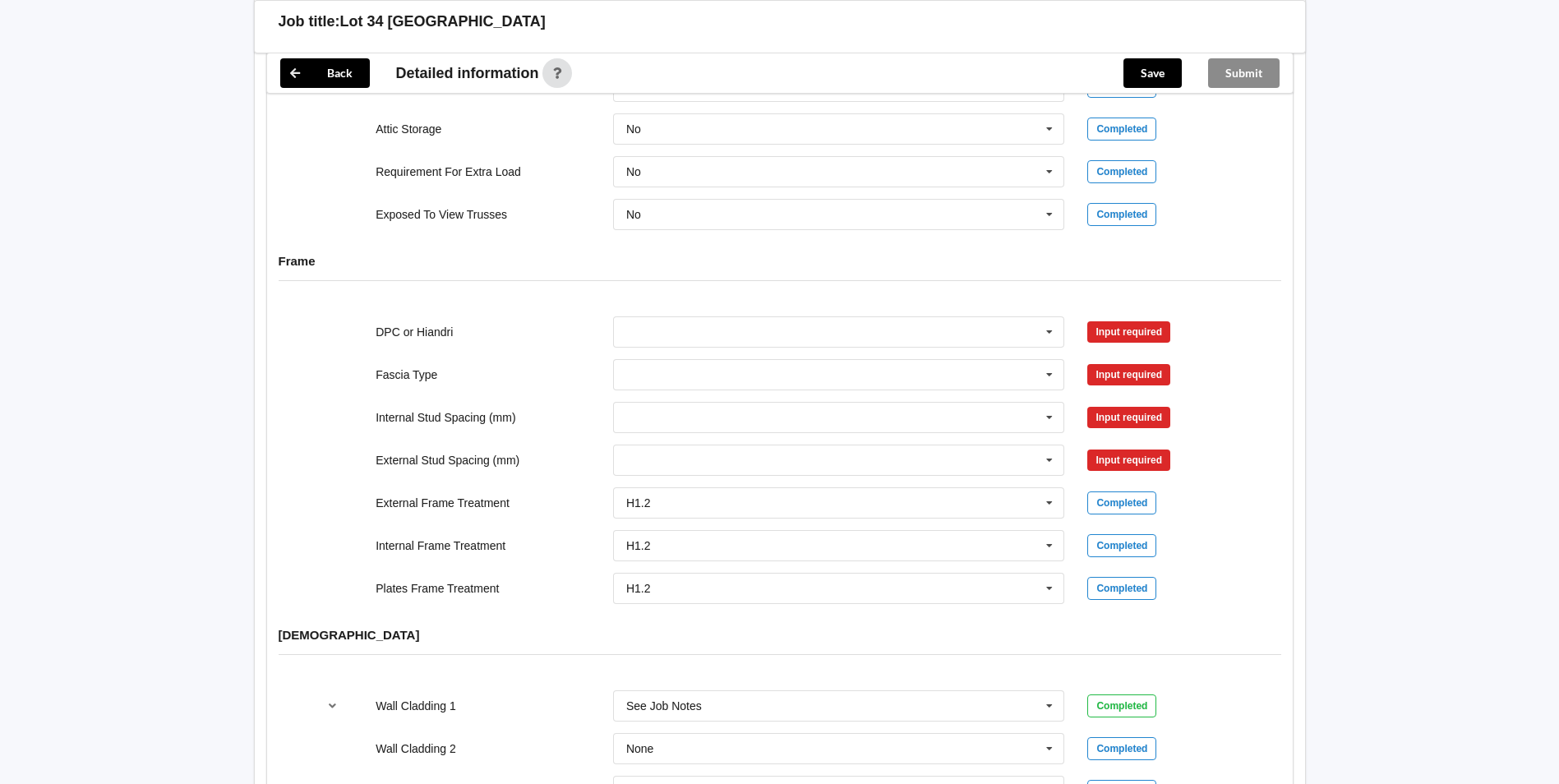
scroll to position [1561, 0]
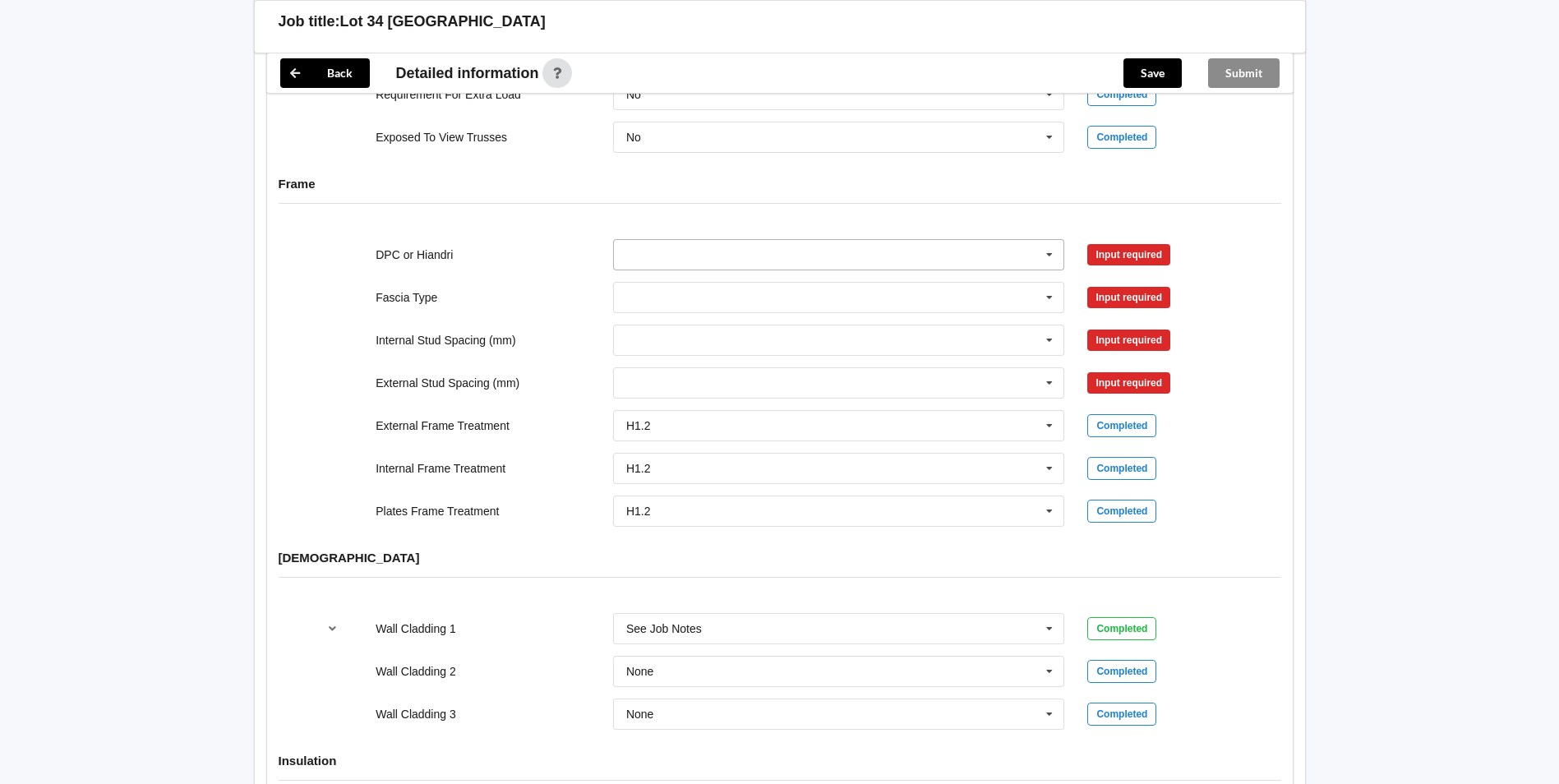
click at [631, 270] on input "text" at bounding box center [840, 255] width 451 height 30
drag, startPoint x: 656, startPoint y: 381, endPoint x: 678, endPoint y: 380, distance: 22.0
click at [657, 322] on span "HIANDRI Fitted" at bounding box center [667, 315] width 79 height 13
click at [1116, 268] on button "Confirm input" at bounding box center [1136, 254] width 98 height 27
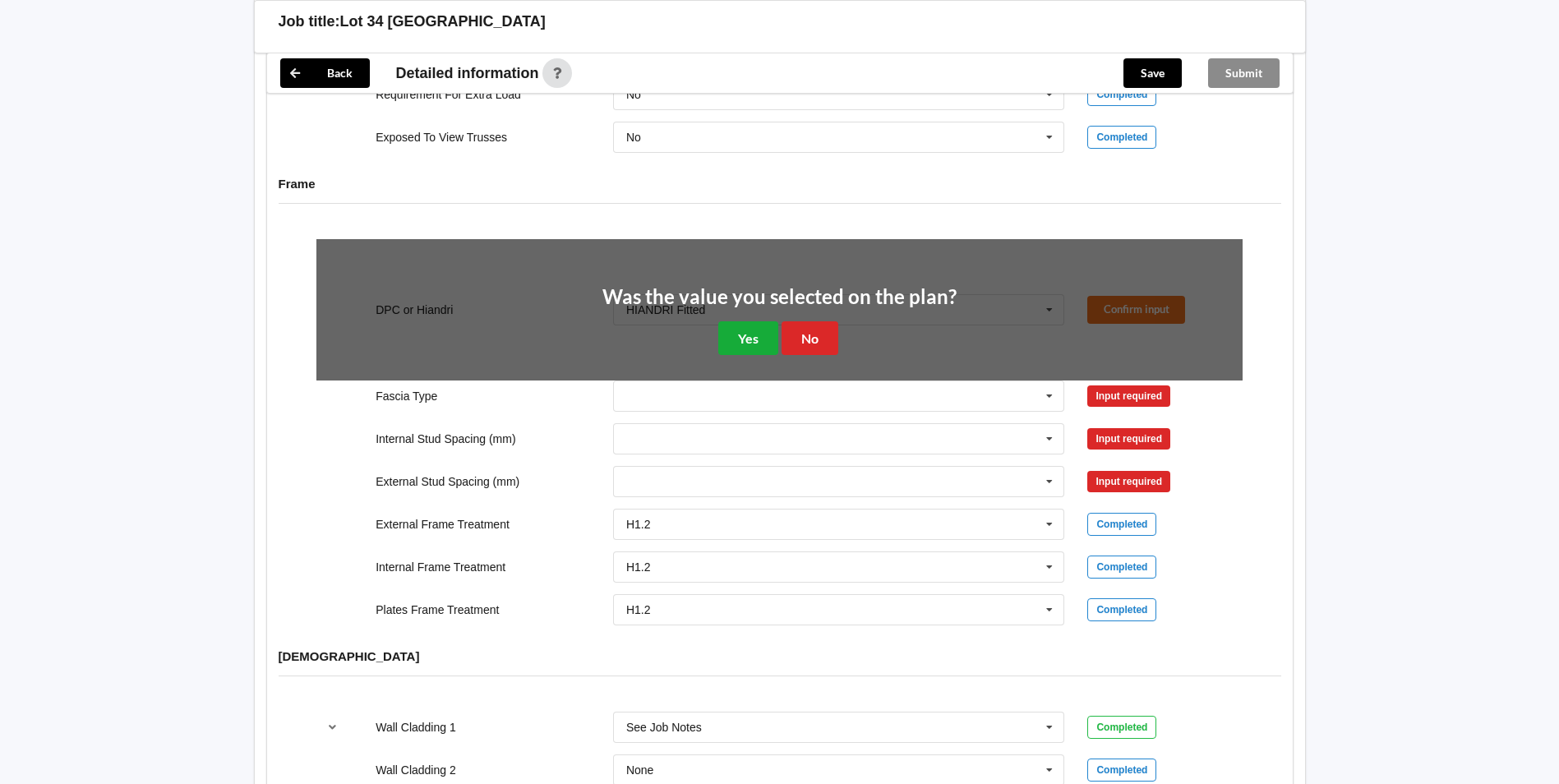
drag, startPoint x: 697, startPoint y: 400, endPoint x: 720, endPoint y: 404, distance: 23.3
click at [709, 356] on div "Was the value you selected on the plan? Yes No" at bounding box center [779, 322] width 354 height 68
click at [737, 355] on button "Yes" at bounding box center [748, 338] width 60 height 34
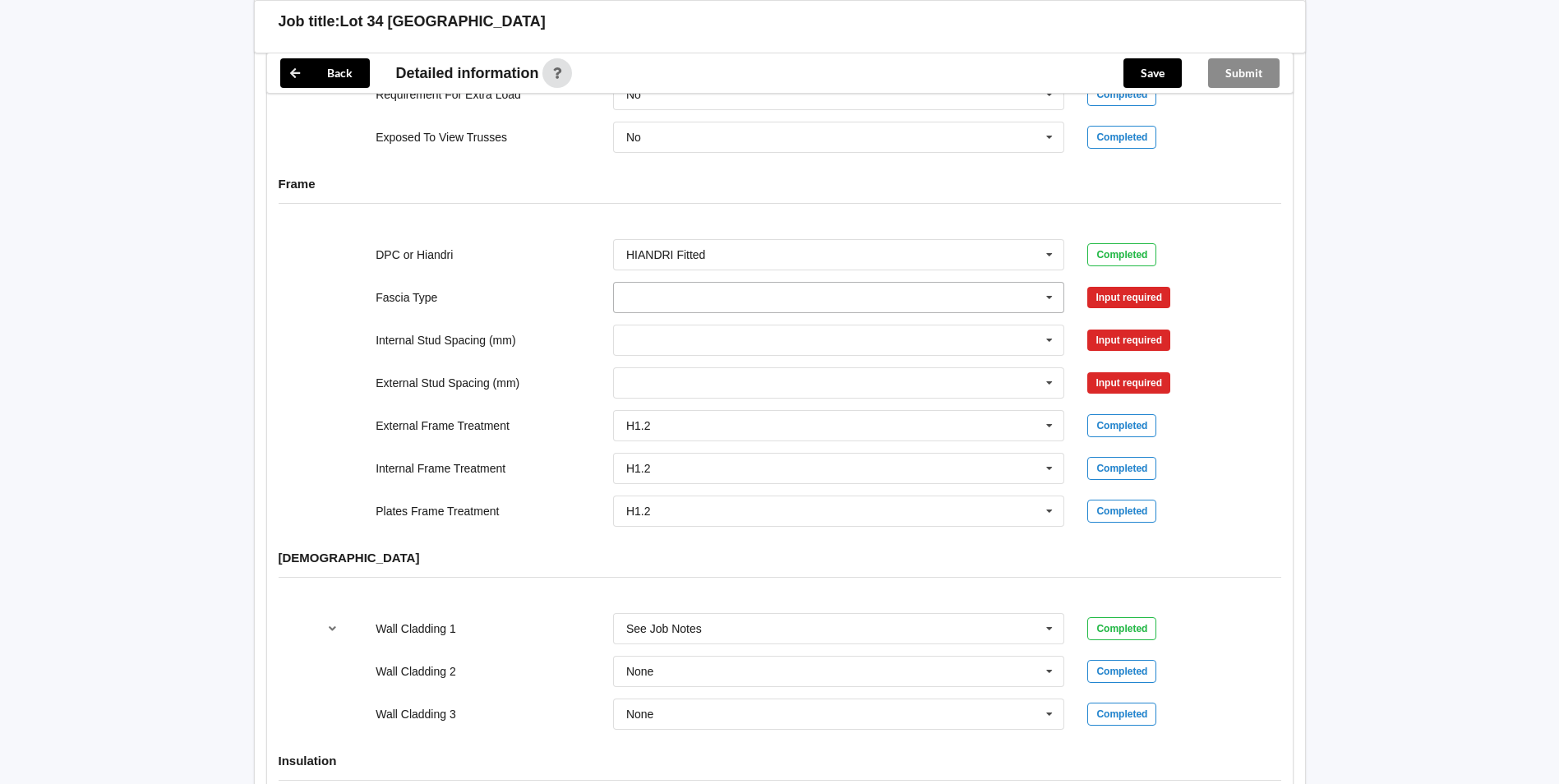
click at [715, 376] on div "DPC or Hiandri HIANDRI Fitted DPC Fitted HIANDRI Fitted Not Required See Job No…" at bounding box center [780, 383] width 1026 height 310
click at [714, 312] on input "text" at bounding box center [840, 298] width 451 height 30
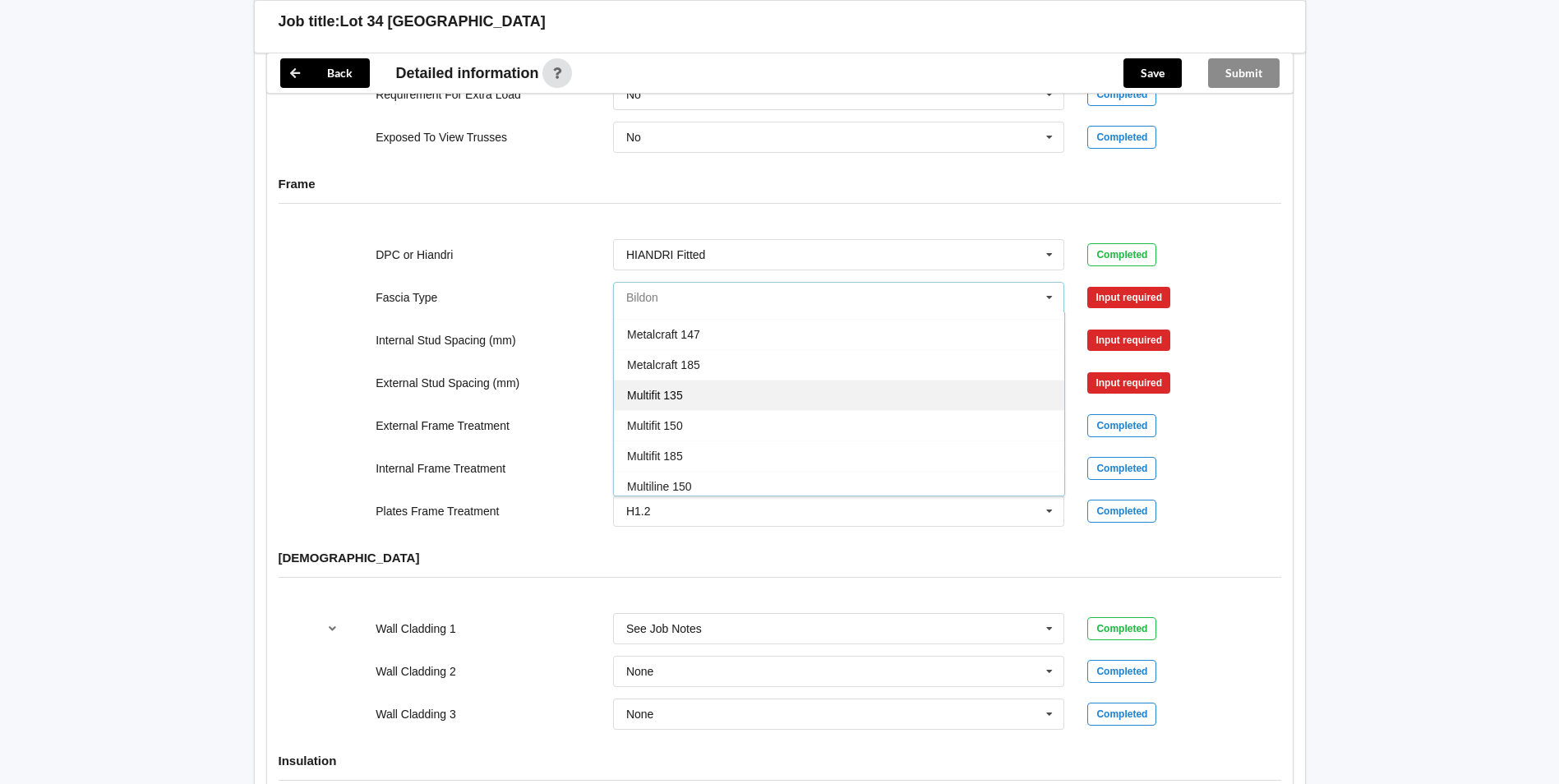
scroll to position [328, 0]
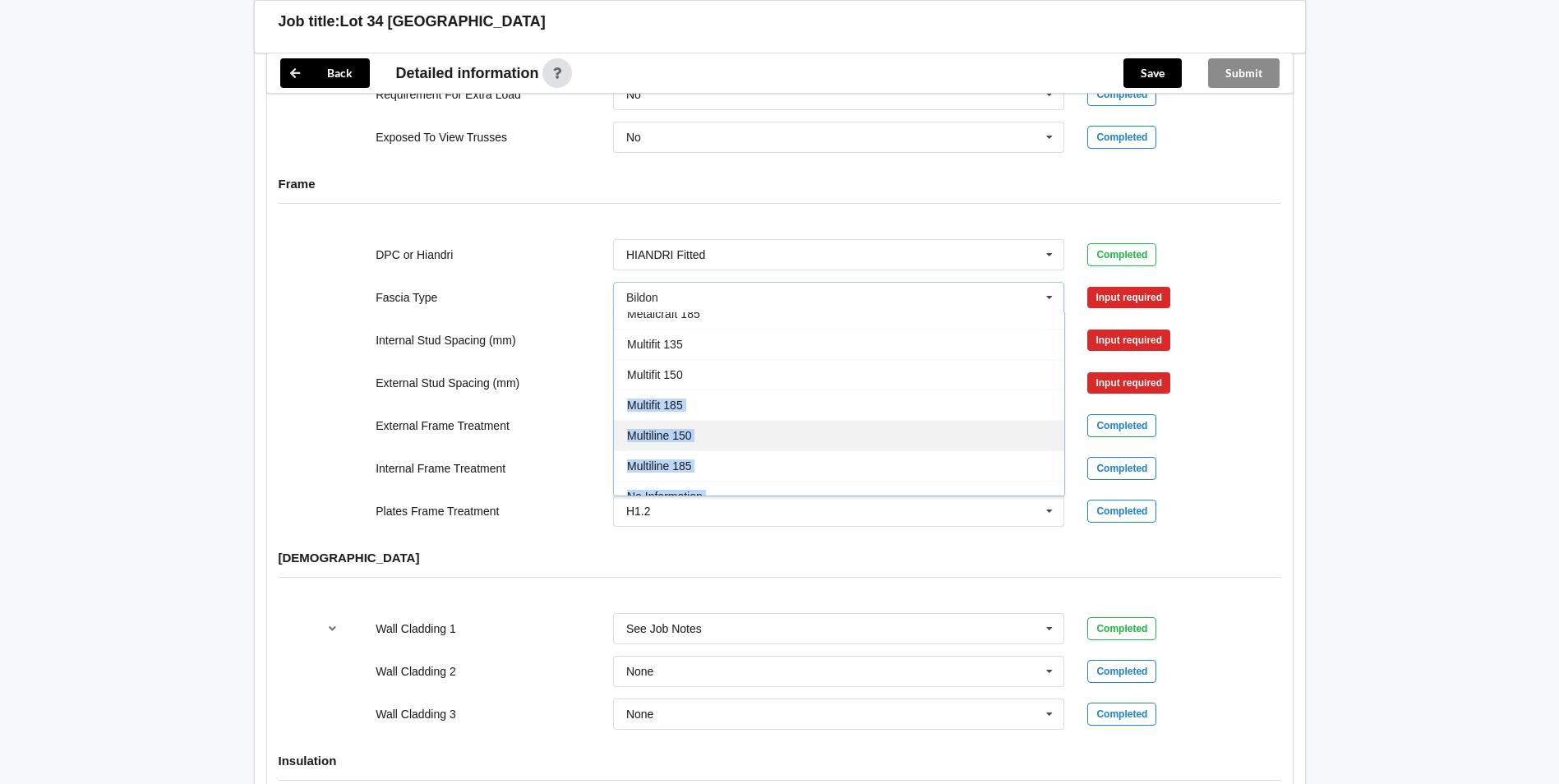
drag, startPoint x: 725, startPoint y: 496, endPoint x: 716, endPoint y: 551, distance: 55.7
click at [716, 496] on div "Bildon Continuous 180 Diamond 147 M85 - 180mmx18mm M85A - 230mmx18mm M86 - 135m…" at bounding box center [839, 404] width 452 height 184
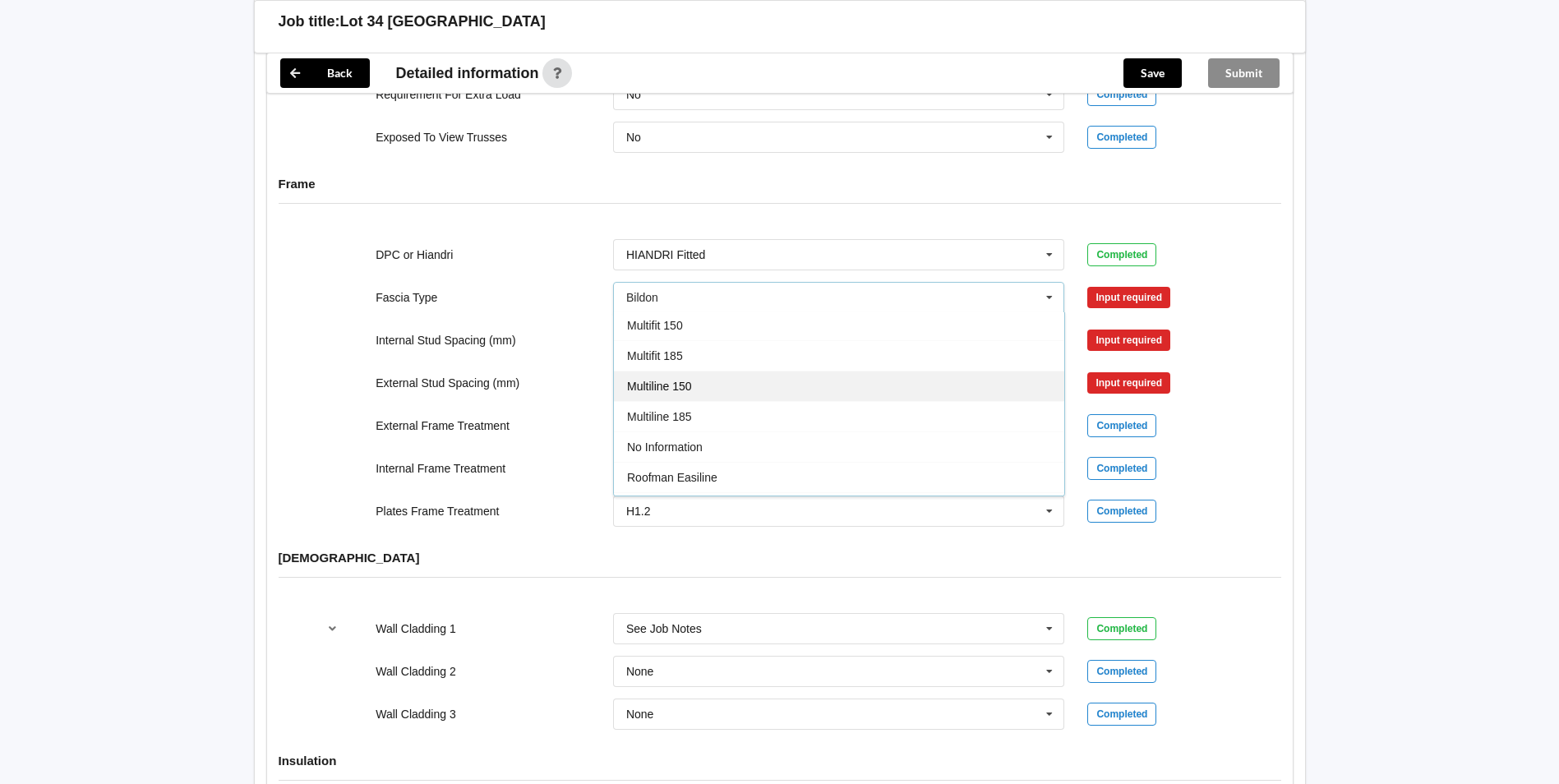
click at [724, 401] on div "Multiline 150" at bounding box center [839, 385] width 451 height 31
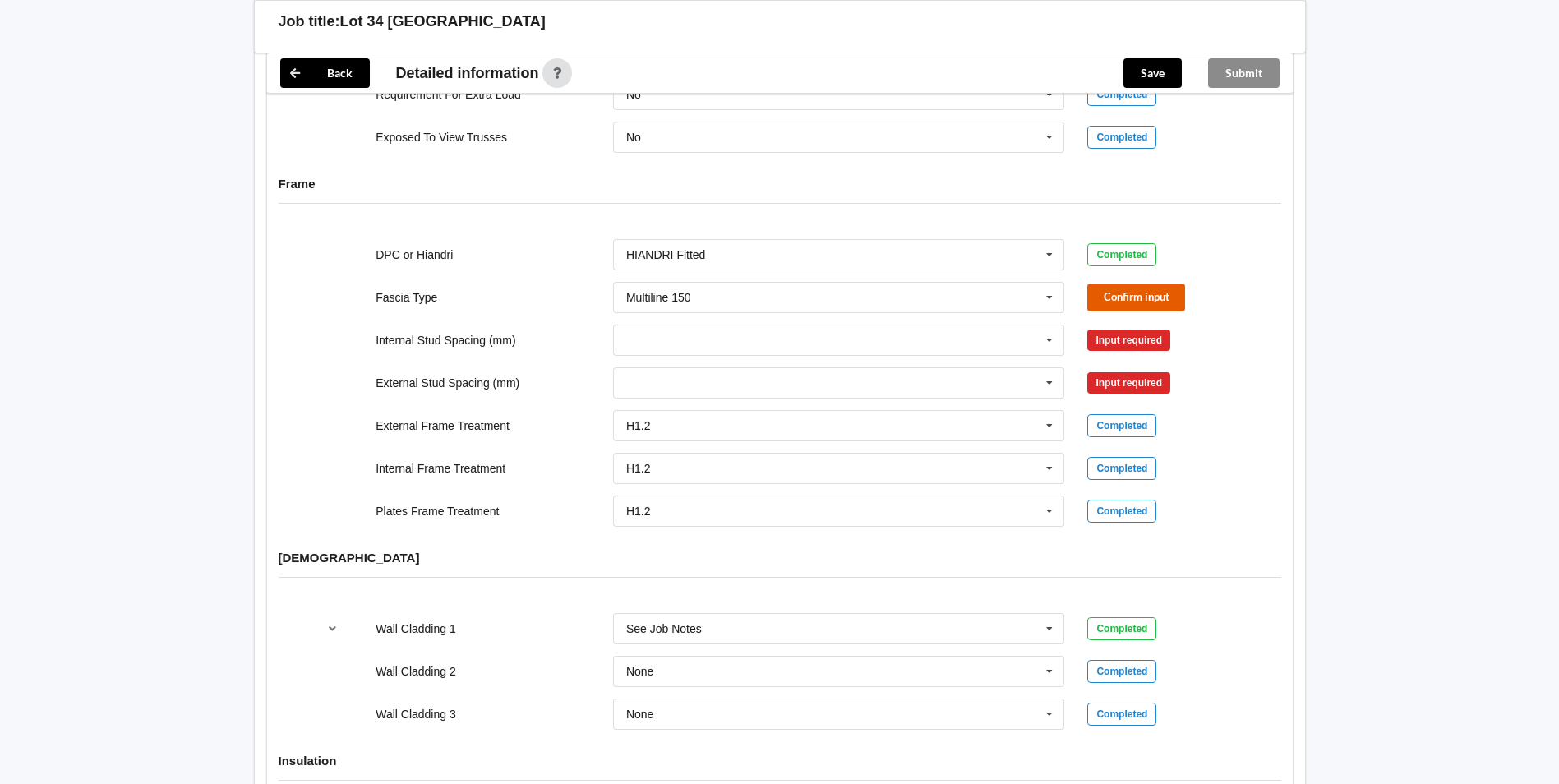
click at [1131, 310] on button "Confirm input" at bounding box center [1136, 297] width 98 height 27
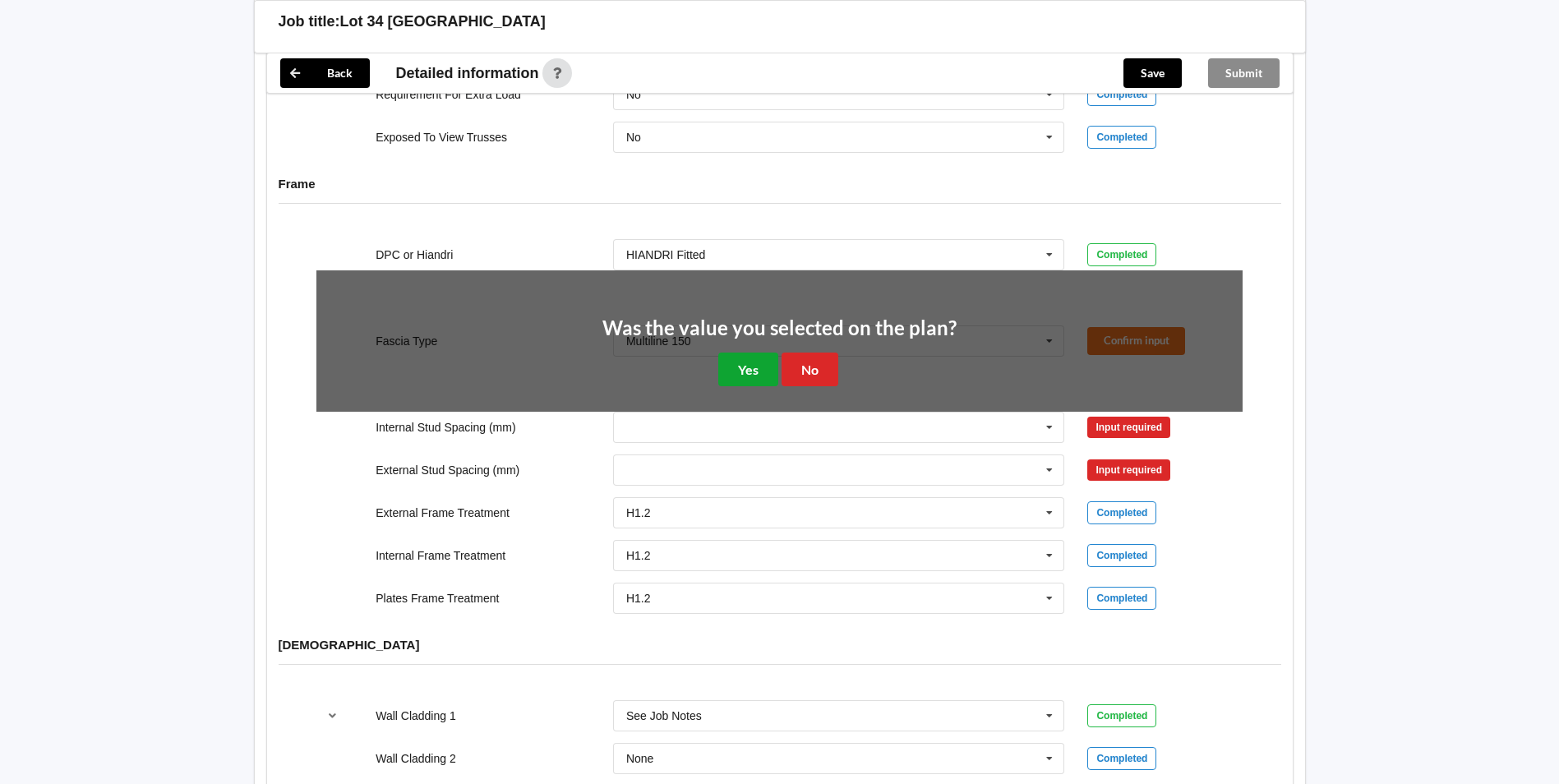
click at [727, 386] on button "Yes" at bounding box center [748, 369] width 60 height 34
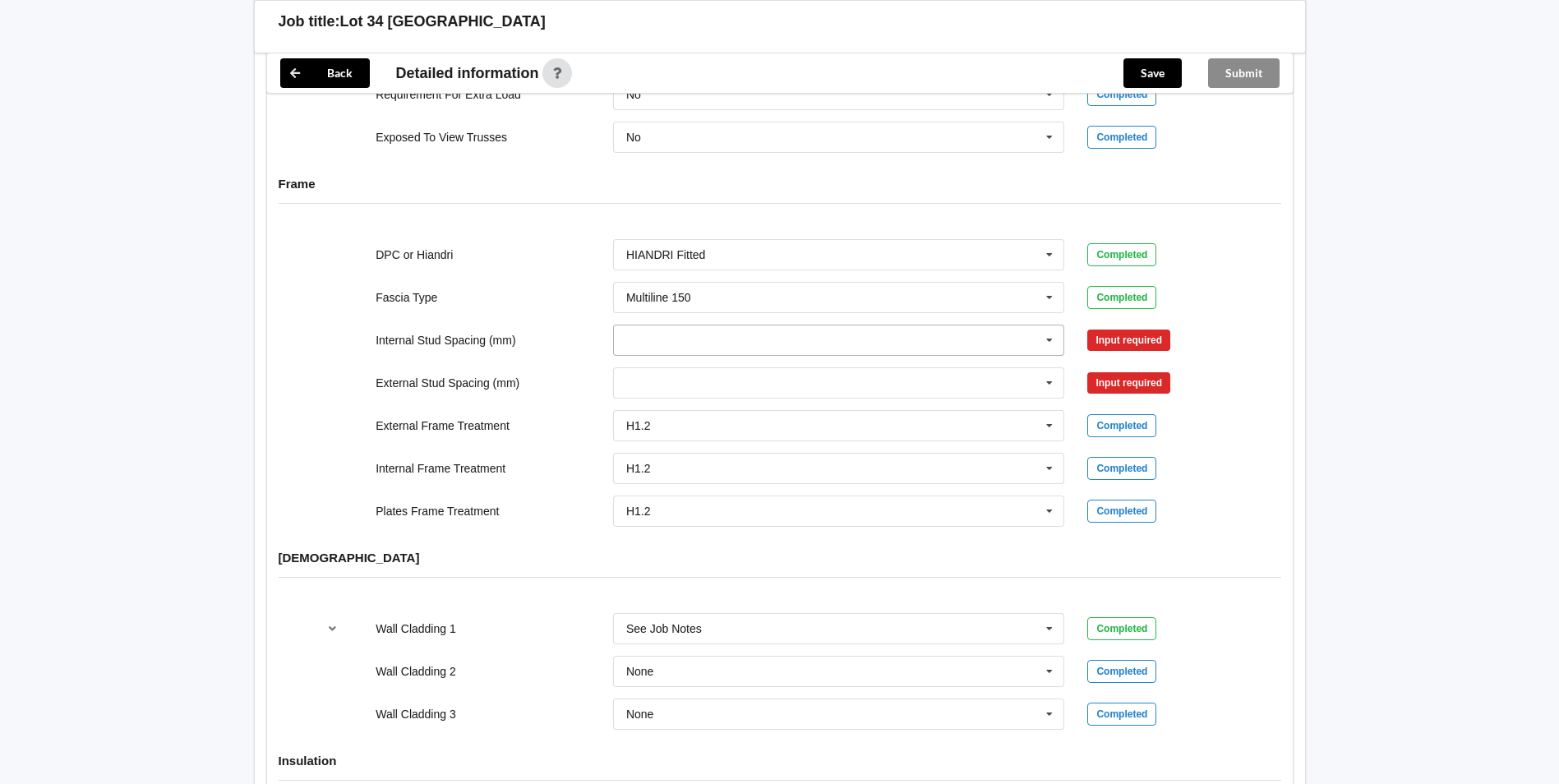
click at [704, 355] on input "text" at bounding box center [840, 340] width 451 height 30
click at [695, 537] on div "Multiple Values – See As Per Plan" at bounding box center [839, 522] width 451 height 31
click at [685, 398] on input "text" at bounding box center [840, 383] width 451 height 30
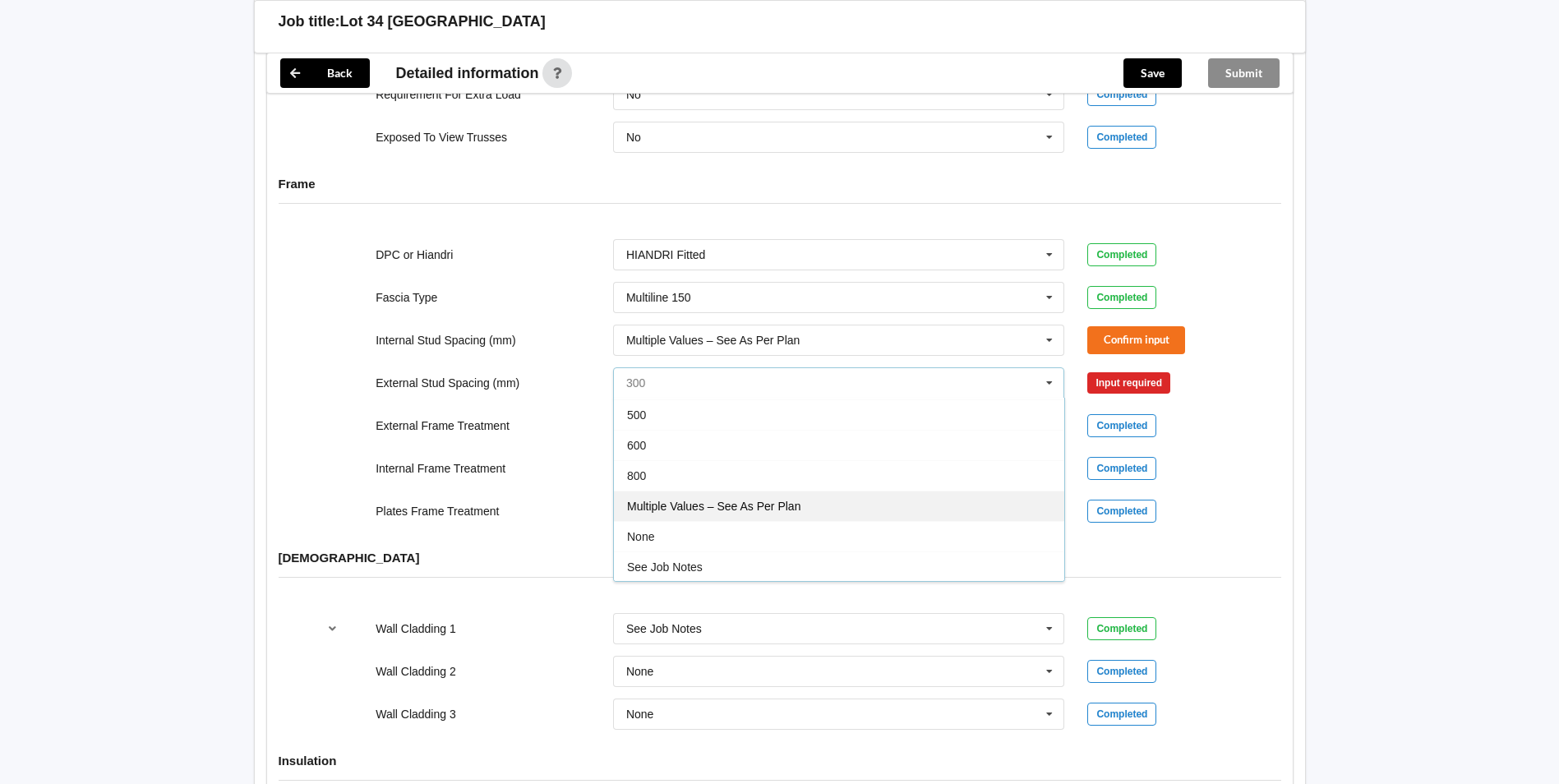
scroll to position [91, 0]
click at [668, 512] on span "Multiple Values – See As Per Plan" at bounding box center [714, 505] width 173 height 13
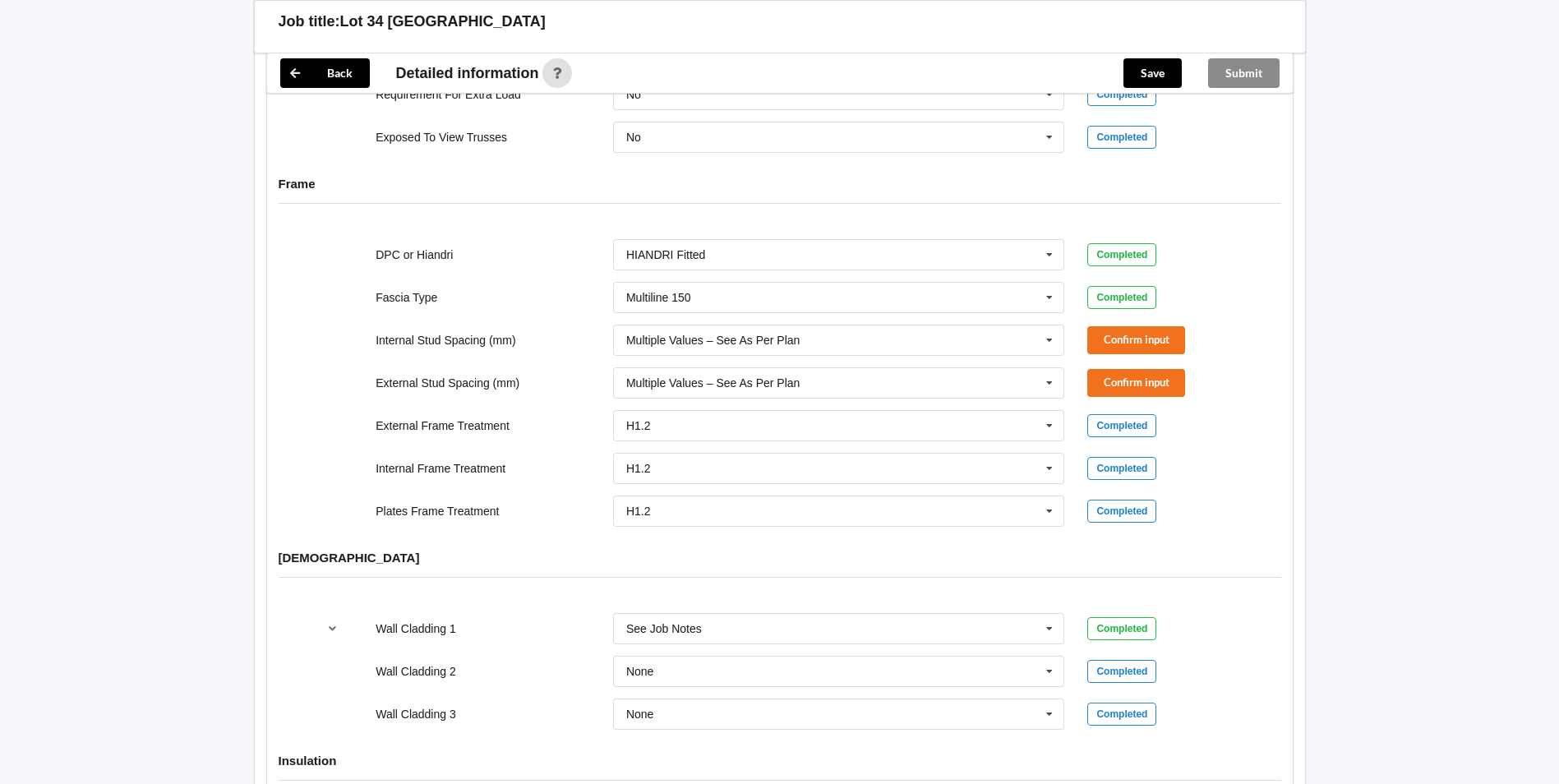
click at [1131, 367] on div "Internal Stud Spacing (mm) Multiple Values – See As Per Plan 300 400 450 500 60…" at bounding box center [779, 340] width 949 height 54
click at [1127, 353] on button "Confirm input" at bounding box center [1136, 339] width 98 height 27
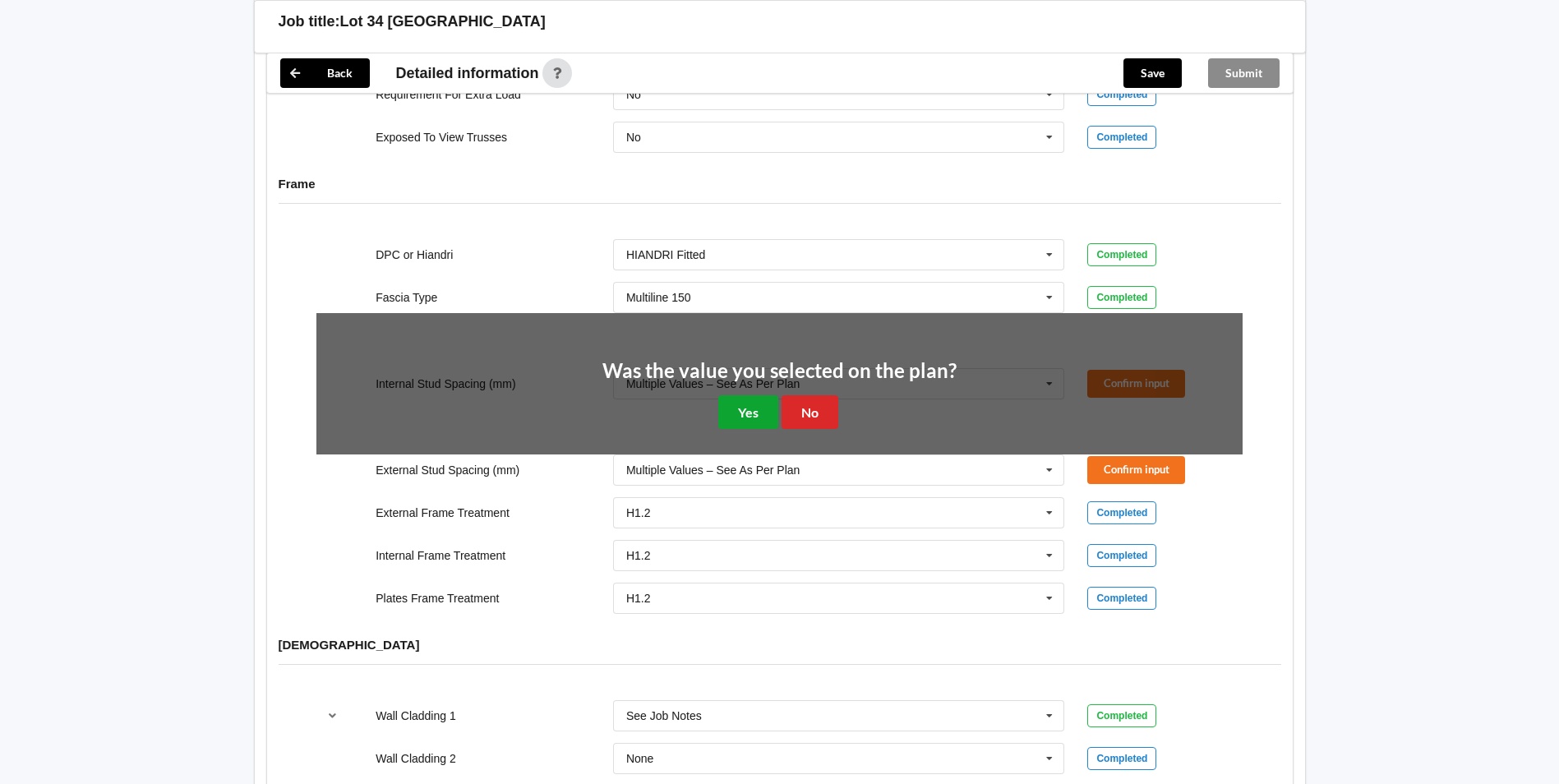
drag, startPoint x: 776, startPoint y: 462, endPoint x: 763, endPoint y: 469, distance: 14.8
click at [775, 429] on button "Yes" at bounding box center [748, 412] width 60 height 34
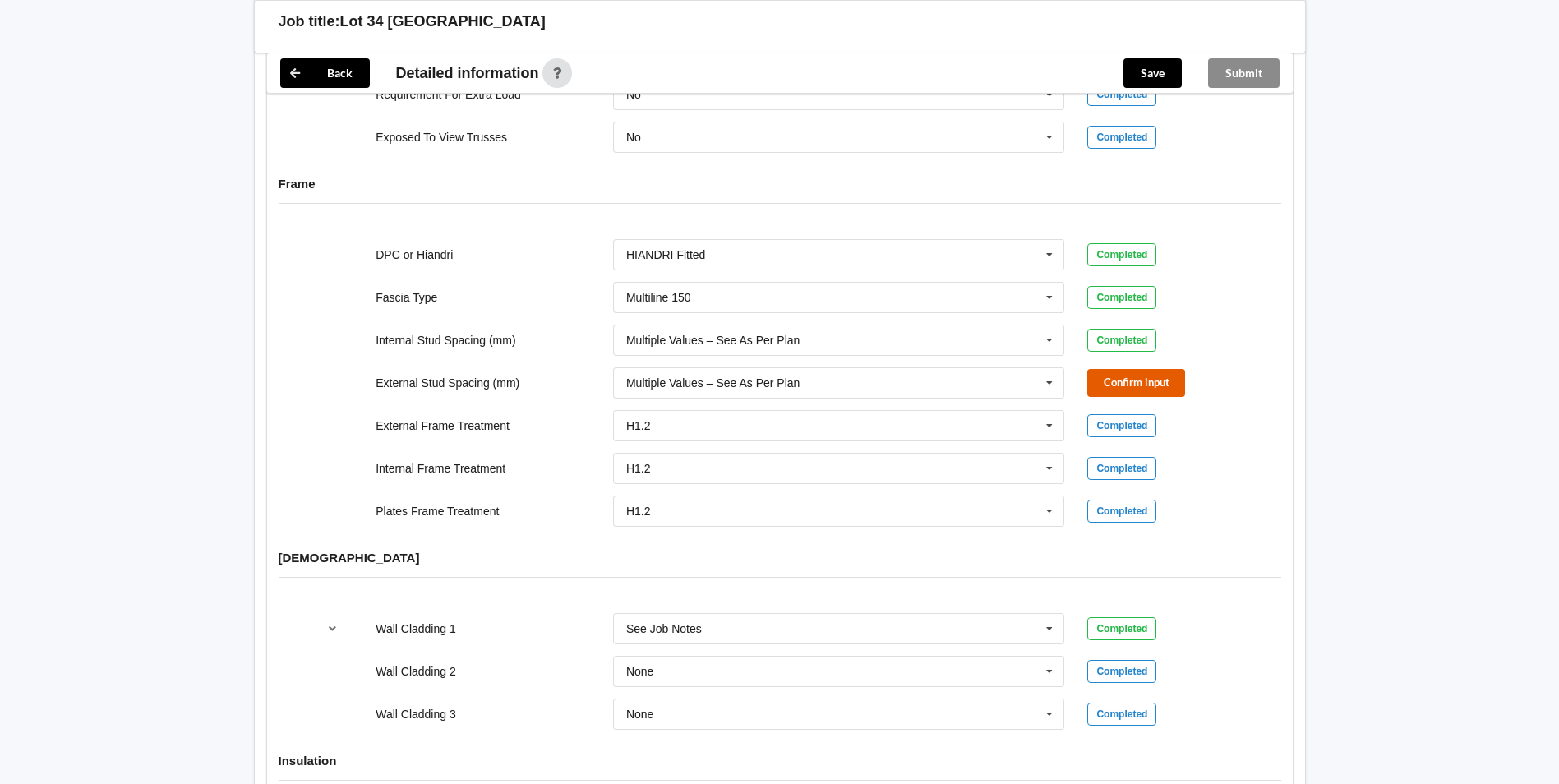
click at [1108, 396] on button "Confirm input" at bounding box center [1136, 382] width 98 height 27
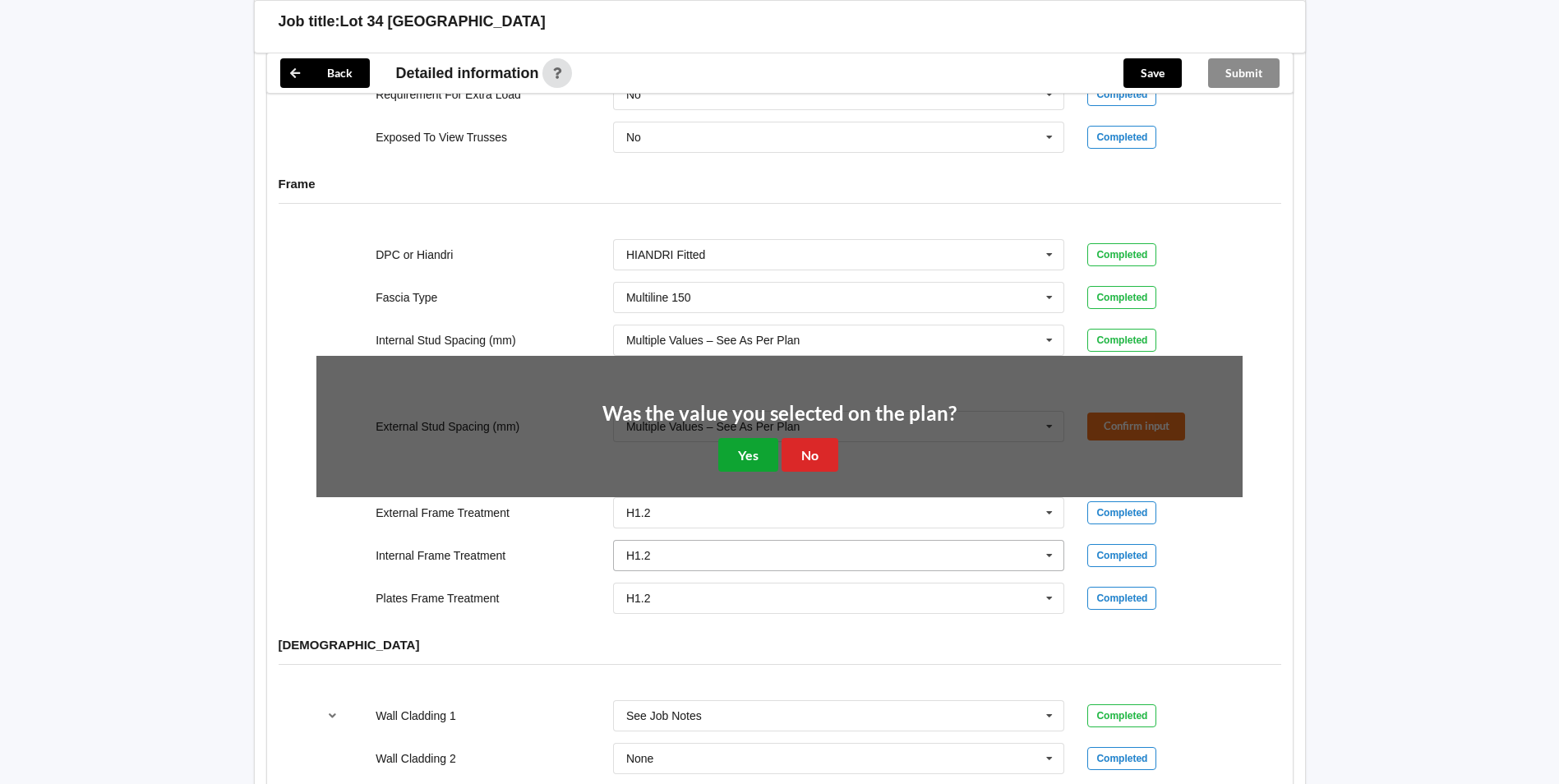
drag, startPoint x: 720, startPoint y: 519, endPoint x: 734, endPoint y: 520, distance: 14.0
click at [722, 472] on button "Yes" at bounding box center [748, 455] width 60 height 34
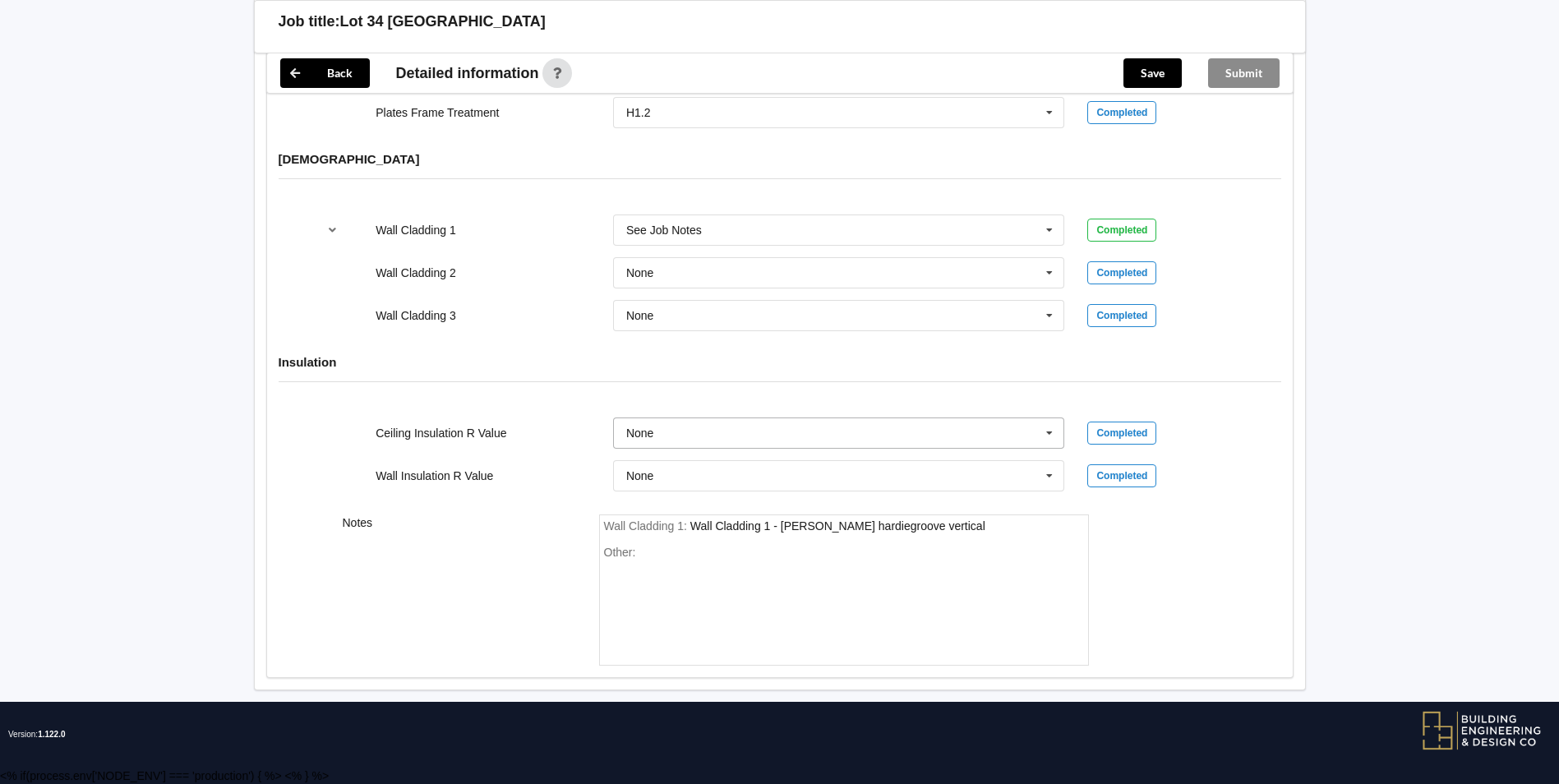
scroll to position [2025, 0]
click at [733, 613] on div "Other:" at bounding box center [844, 602] width 480 height 115
click at [1167, 57] on div "Save" at bounding box center [1152, 73] width 85 height 40
click at [1156, 68] on button "Save" at bounding box center [1152, 73] width 59 height 30
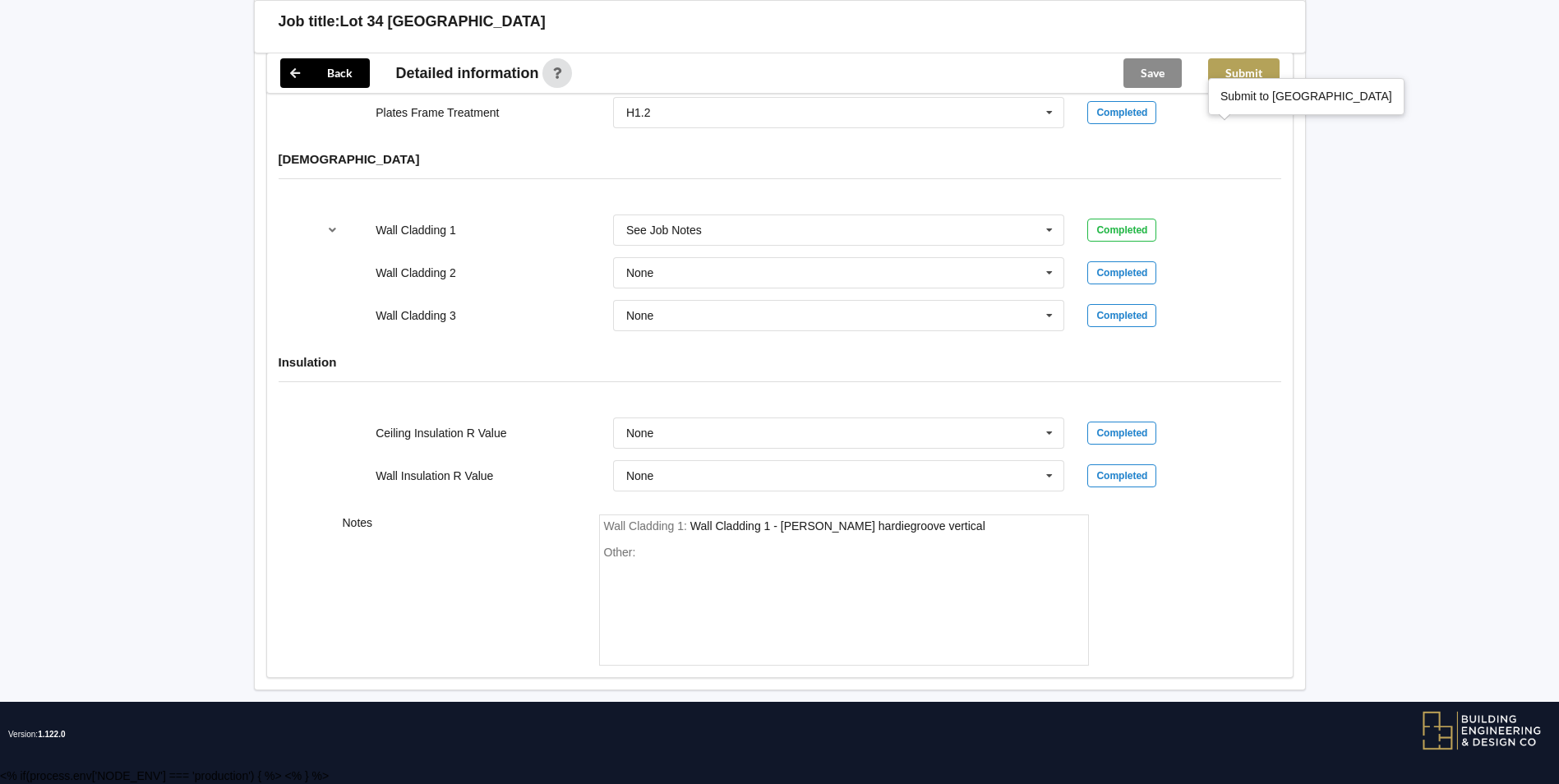
click at [1253, 85] on button "Submit" at bounding box center [1244, 73] width 72 height 30
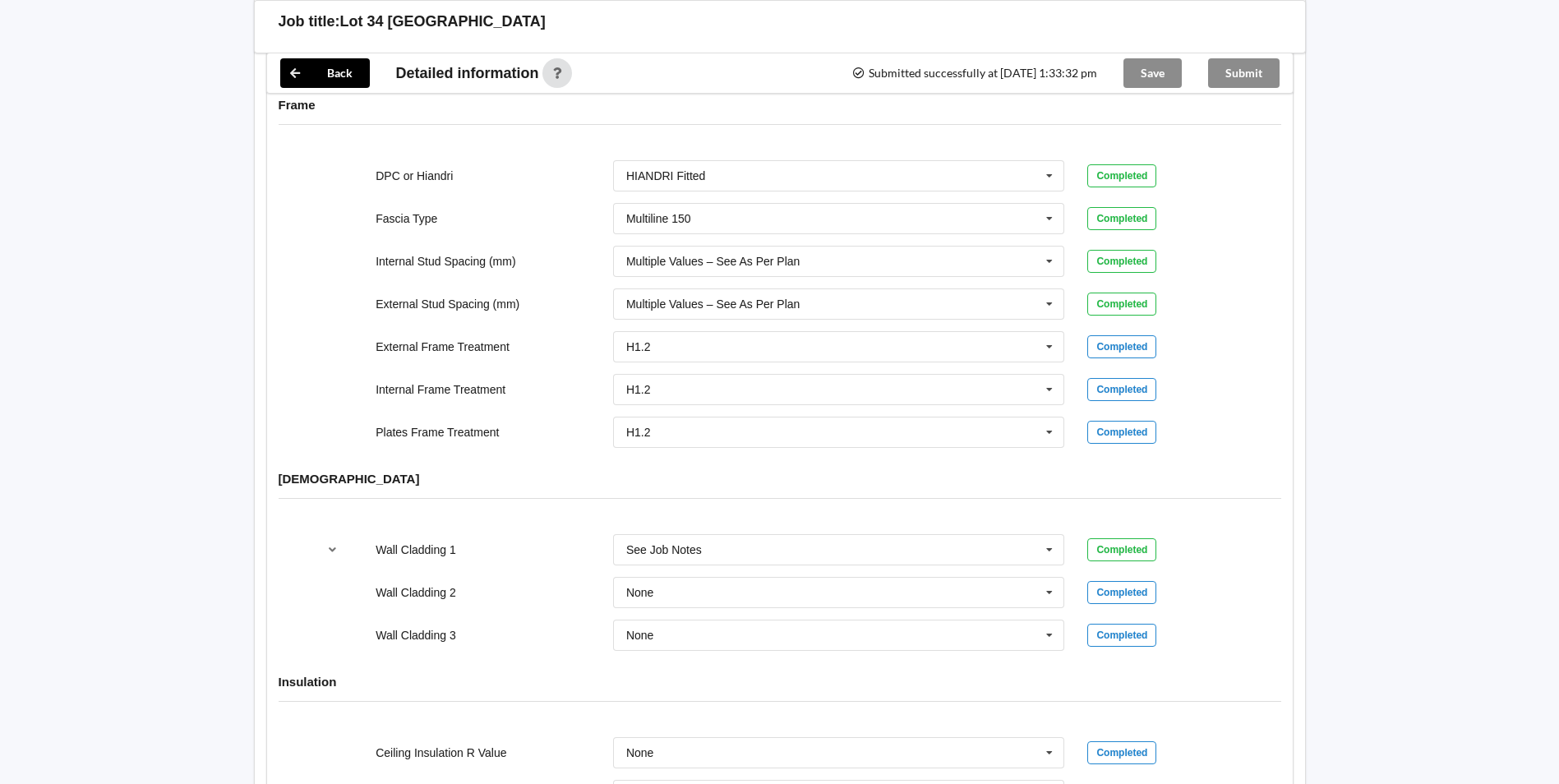
scroll to position [1538, 0]
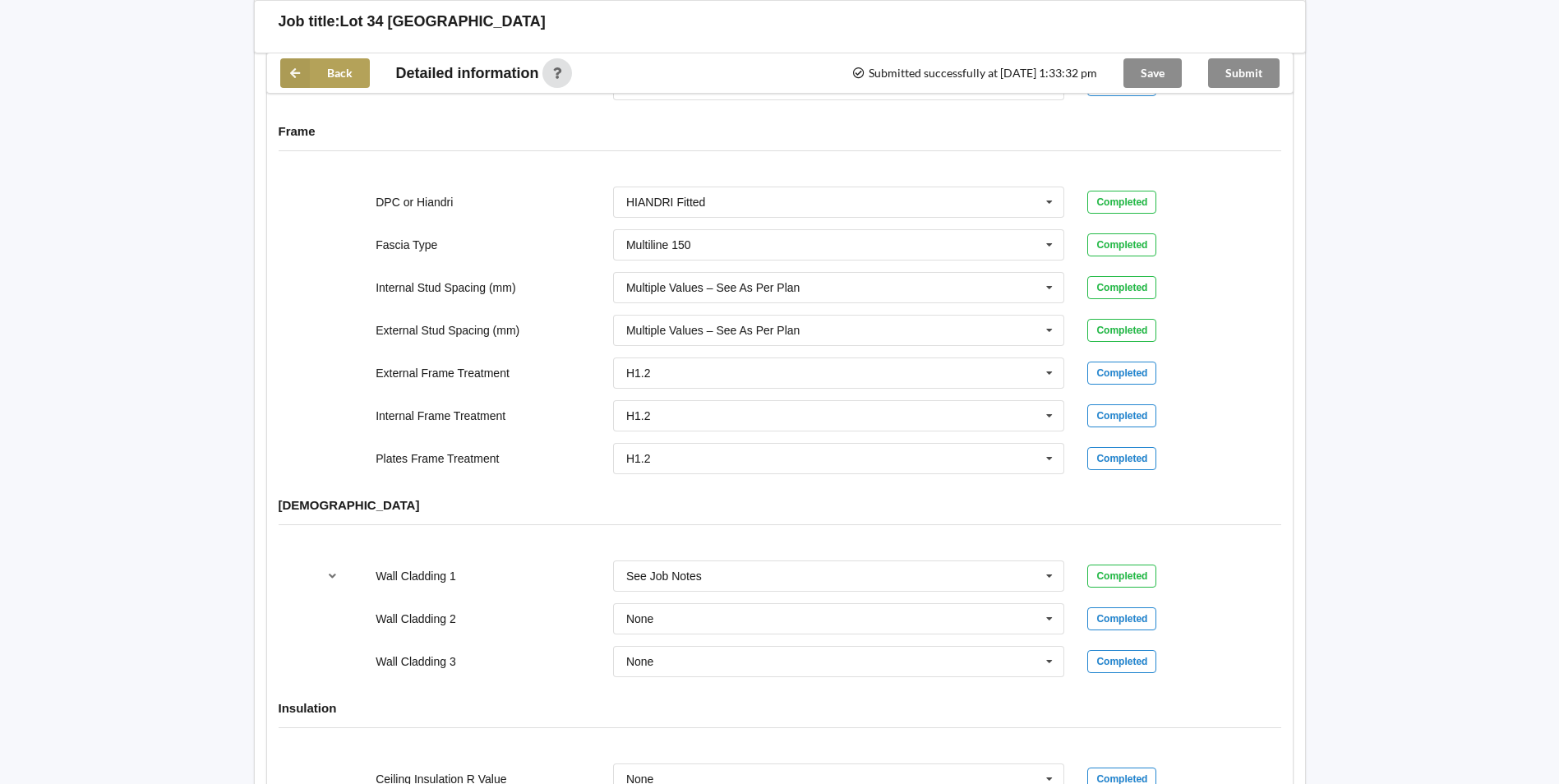
click at [291, 87] on icon at bounding box center [295, 73] width 30 height 30
